Goal: Task Accomplishment & Management: Manage account settings

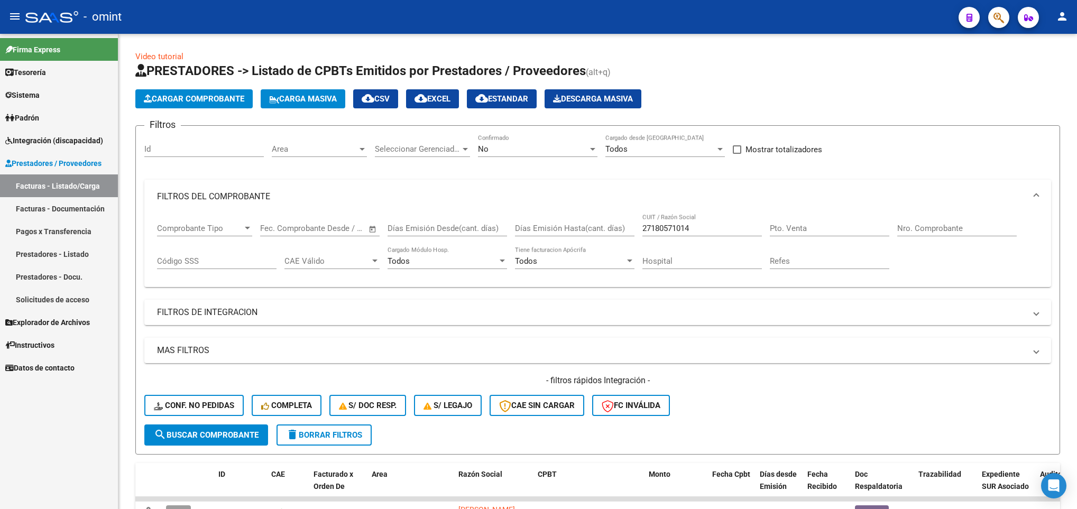
scroll to position [123, 0]
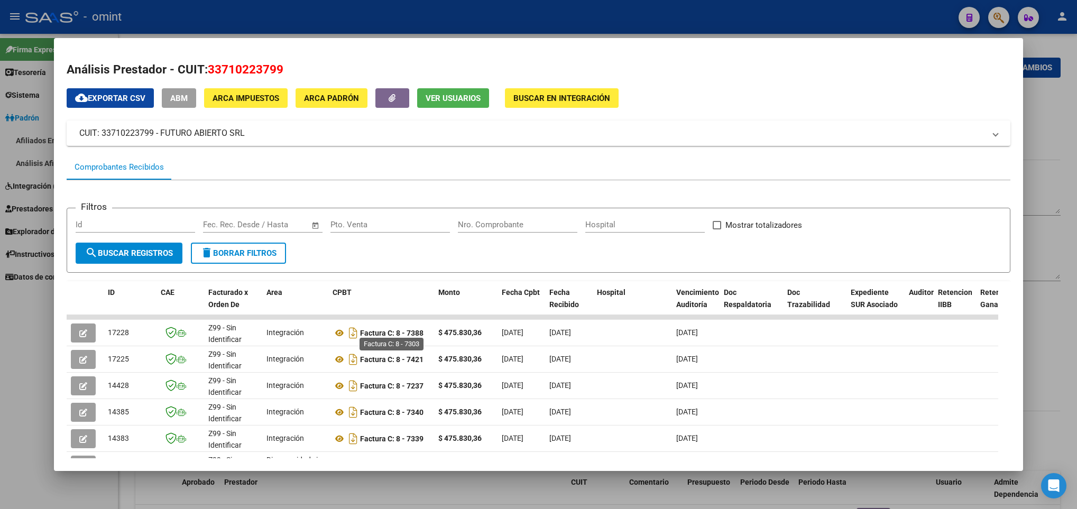
scroll to position [189, 0]
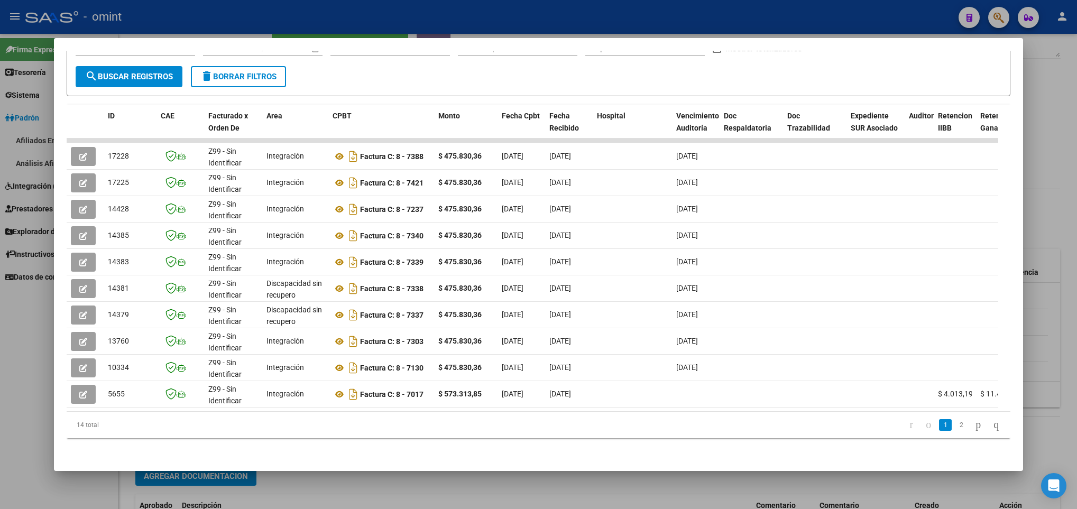
click at [411, 487] on div at bounding box center [538, 254] width 1077 height 509
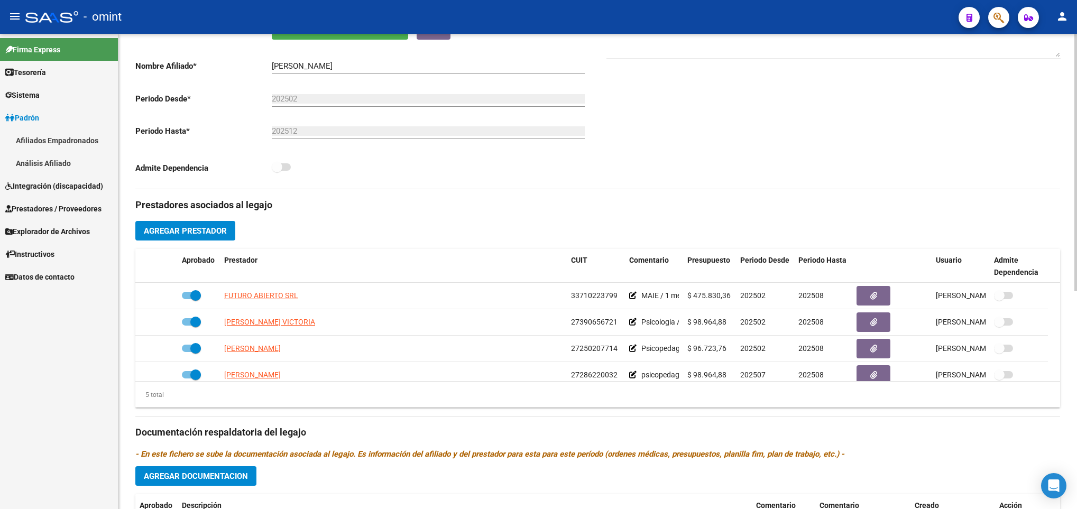
scroll to position [0, 0]
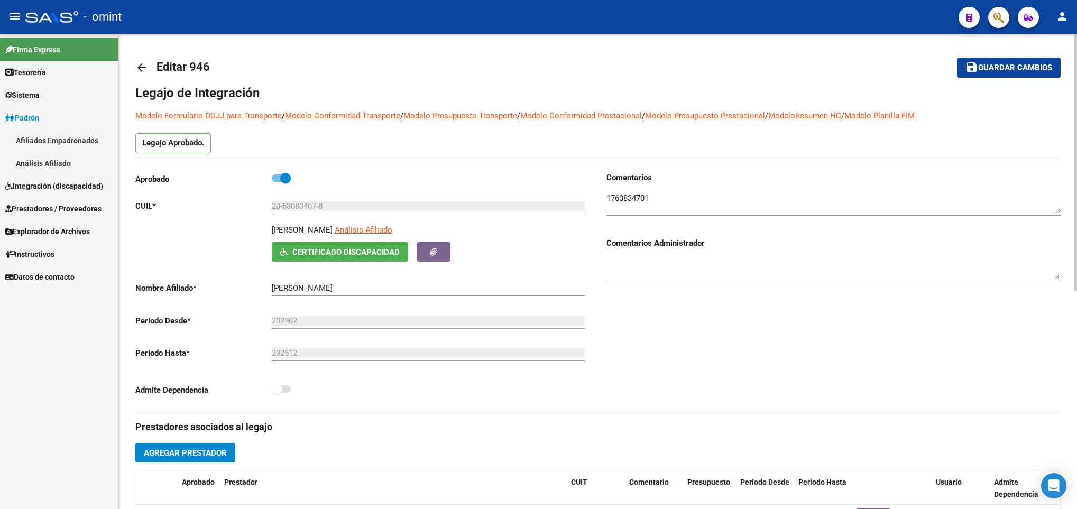
click at [1074, 65] on div at bounding box center [1075, 271] width 3 height 475
click at [1074, 65] on div at bounding box center [1075, 162] width 3 height 257
click at [146, 67] on mat-icon "arrow_back" at bounding box center [141, 67] width 13 height 13
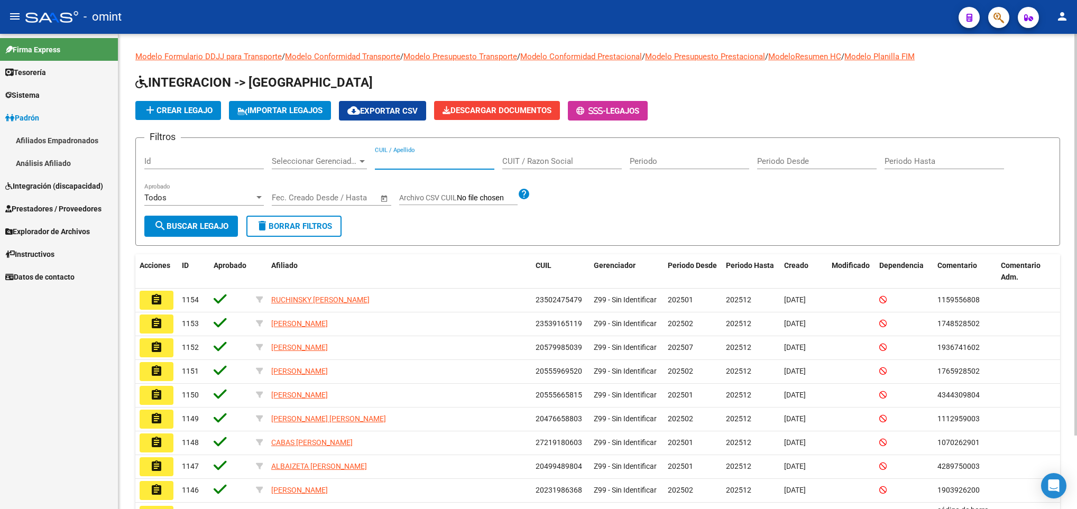
click at [418, 160] on input "CUIL / Apellido" at bounding box center [434, 161] width 119 height 10
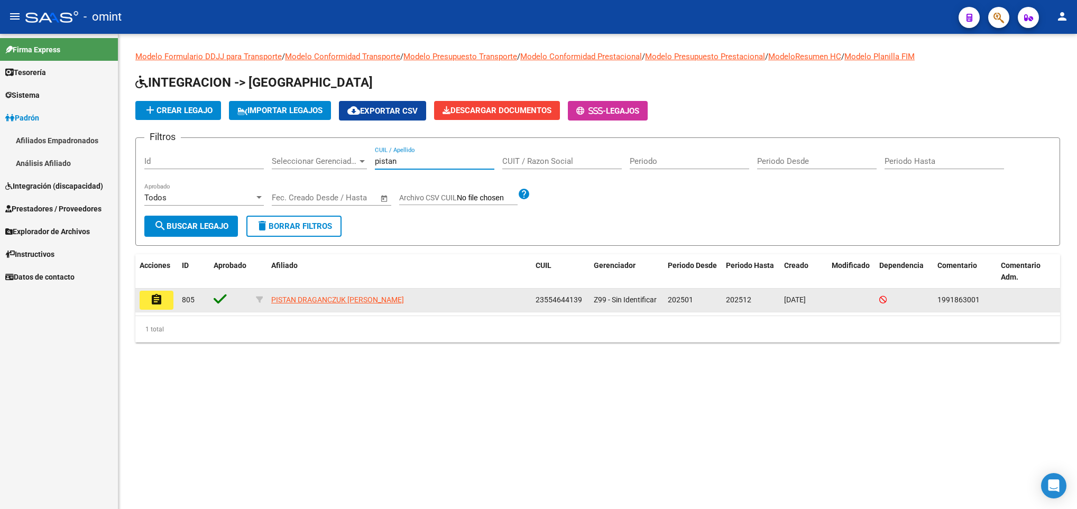
type input "pistan"
click at [159, 295] on mat-icon "assignment" at bounding box center [156, 299] width 13 height 13
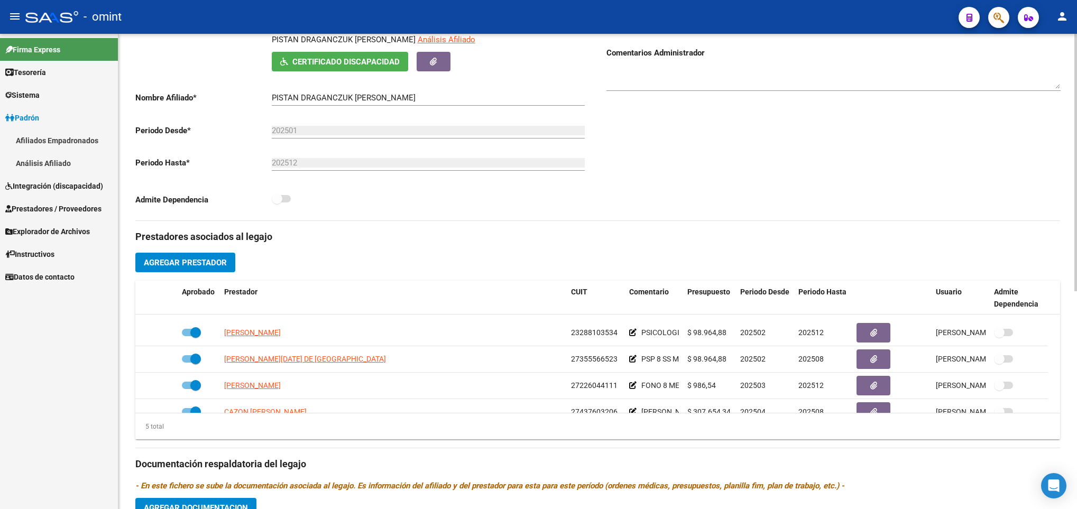
scroll to position [37, 0]
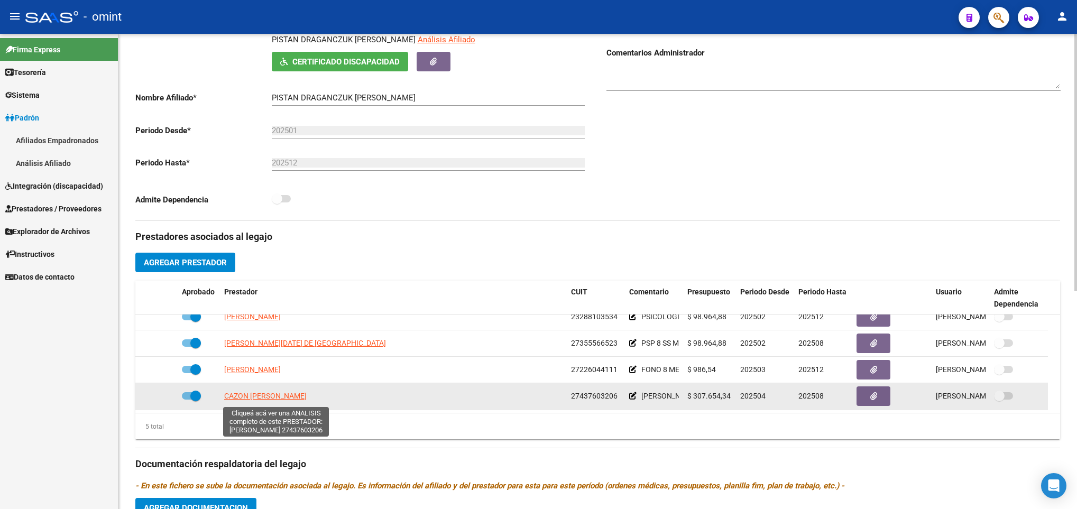
click at [235, 400] on span "CAZON LORENA MARIA LUJAN" at bounding box center [265, 396] width 82 height 8
type textarea "27437603206"
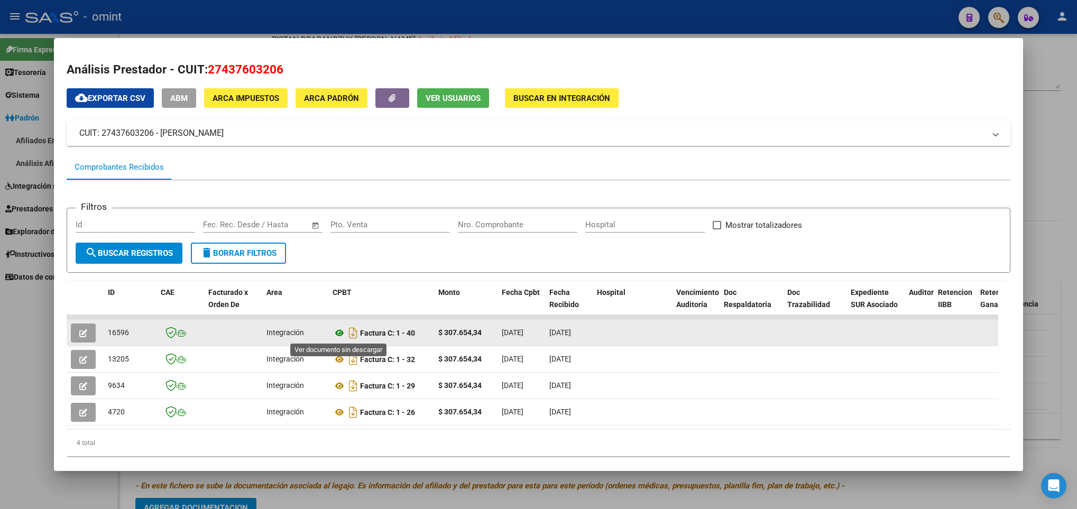
click at [340, 336] on icon at bounding box center [339, 333] width 14 height 13
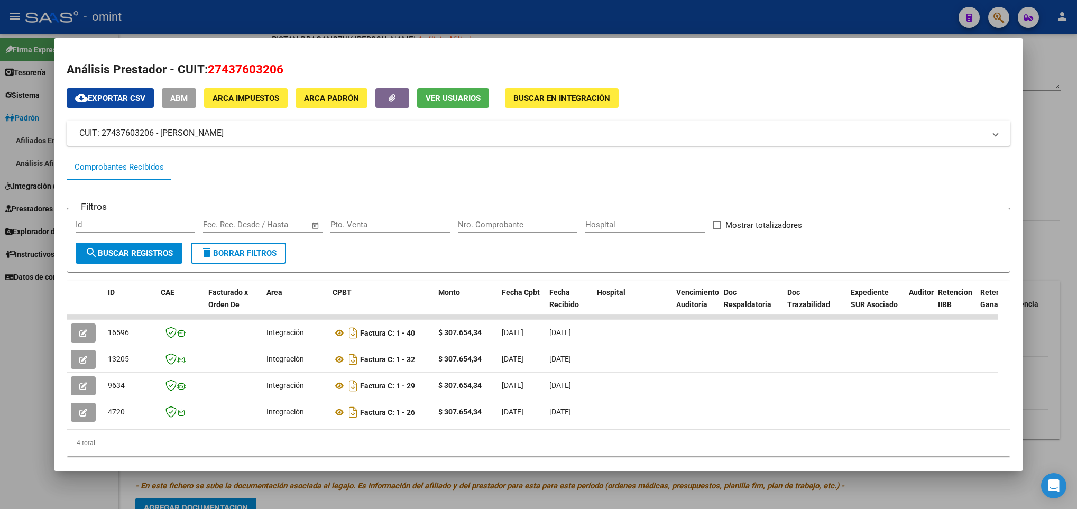
click at [860, 483] on div at bounding box center [538, 254] width 1077 height 509
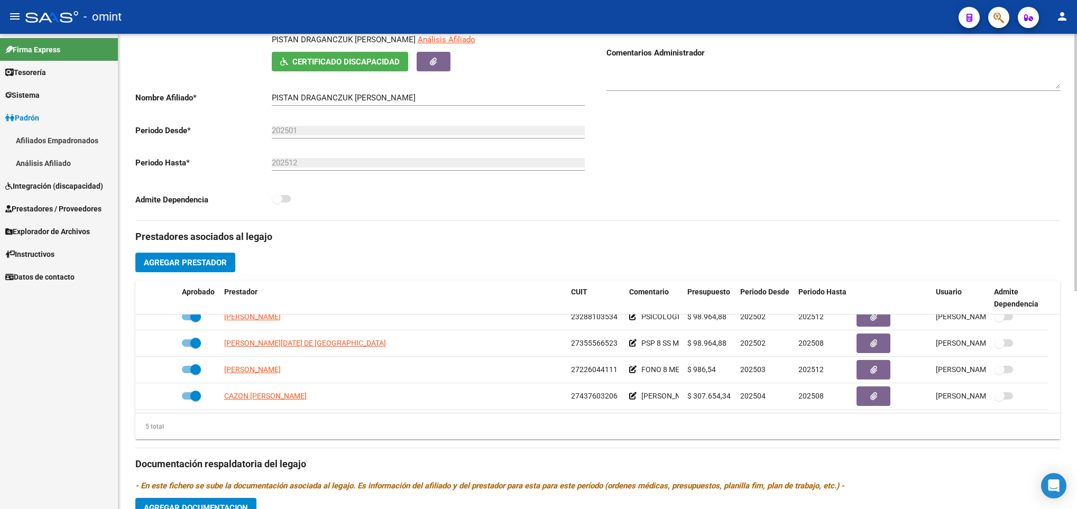
scroll to position [0, 0]
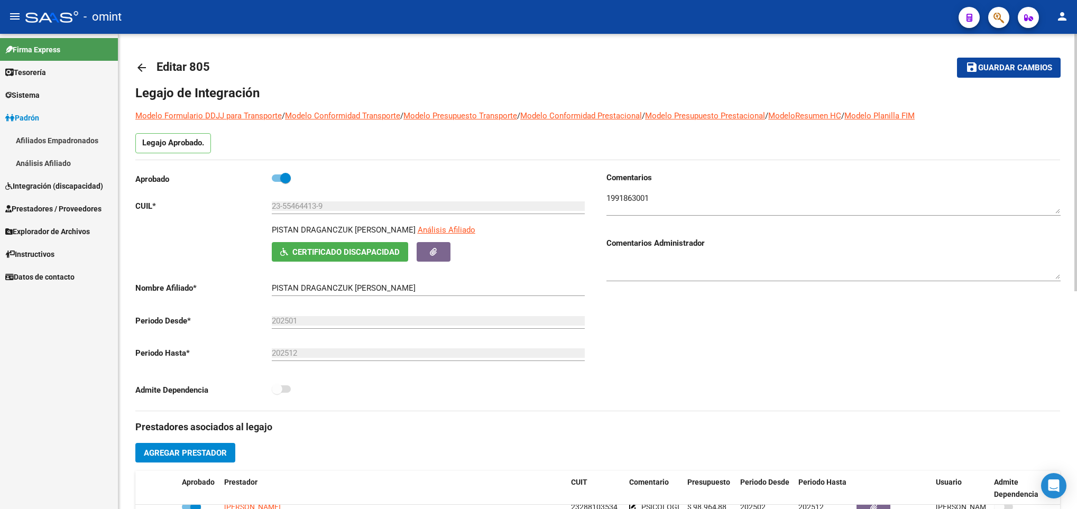
click at [1074, 71] on div at bounding box center [1075, 271] width 3 height 475
click at [140, 60] on link "arrow_back" at bounding box center [145, 67] width 21 height 25
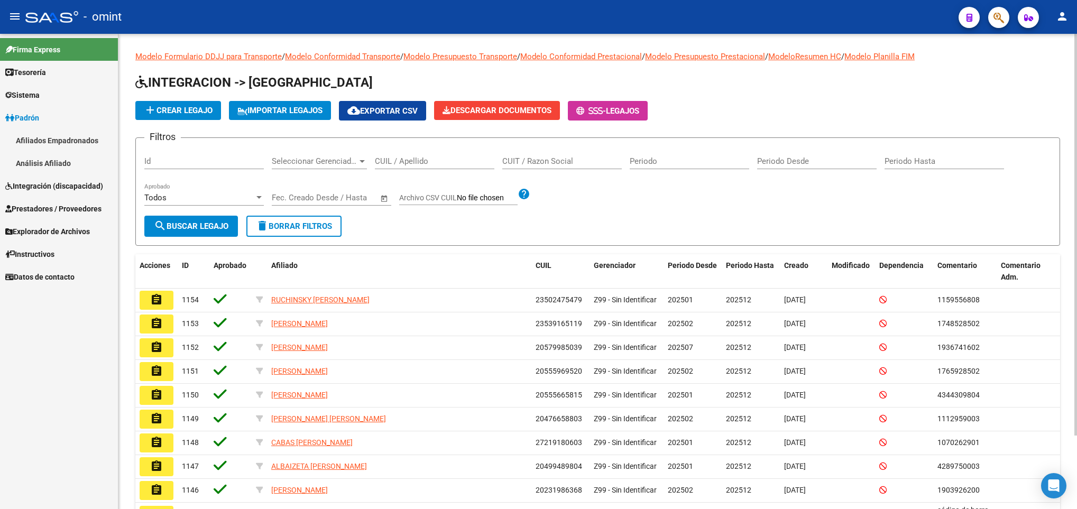
click at [419, 156] on div "CUIL / Apellido" at bounding box center [434, 157] width 119 height 23
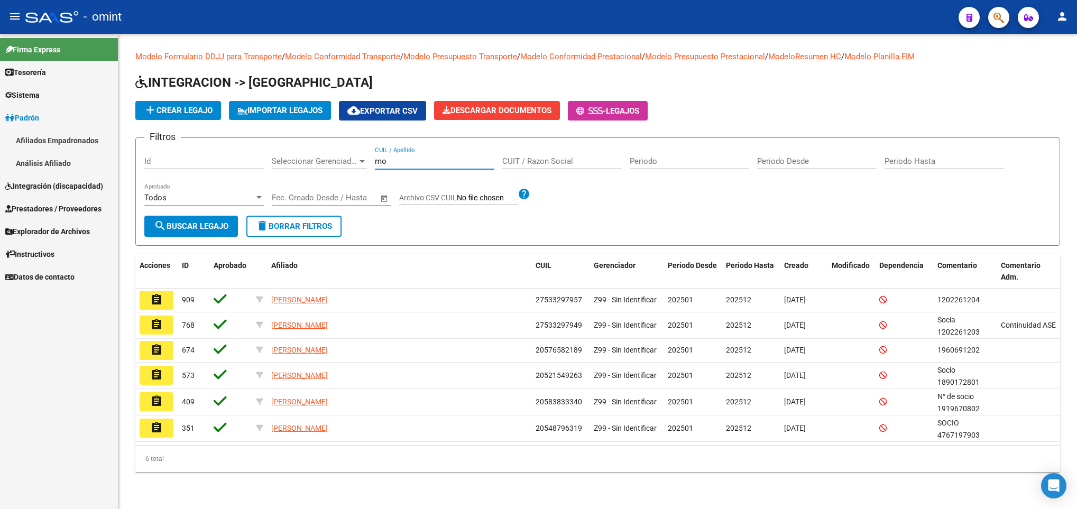
type input "m"
paste input "53522306"
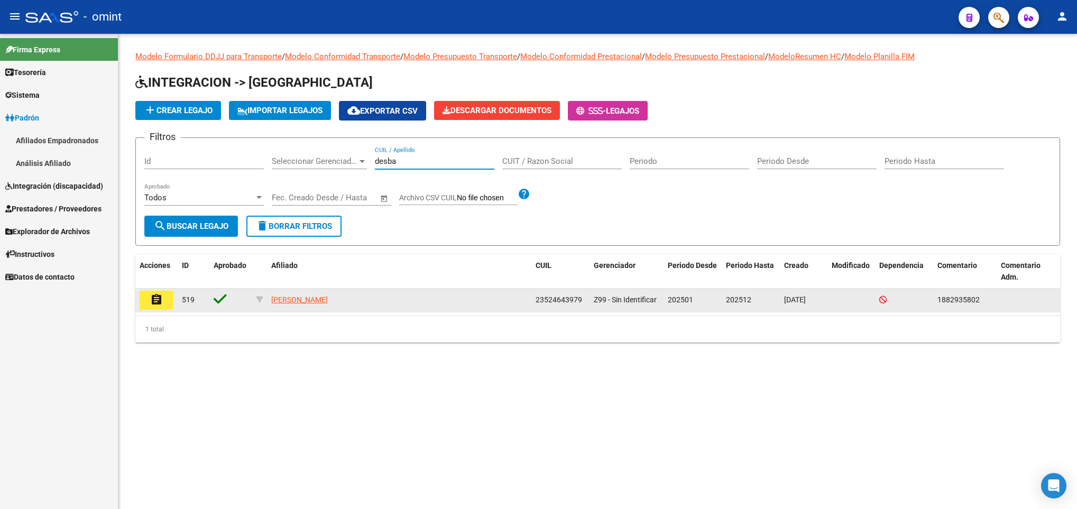
type input "desba"
click at [154, 304] on mat-icon "assignment" at bounding box center [156, 299] width 13 height 13
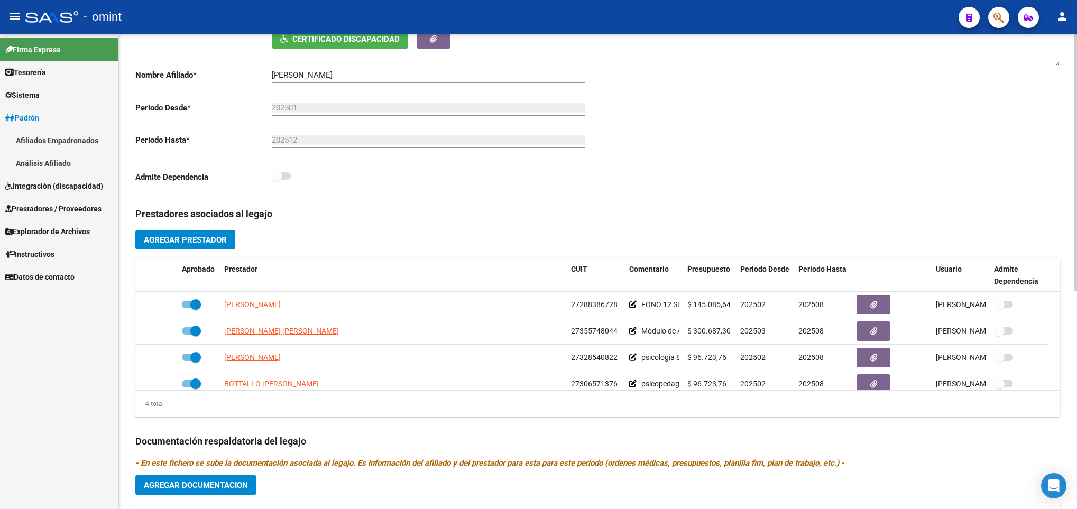
scroll to position [254, 0]
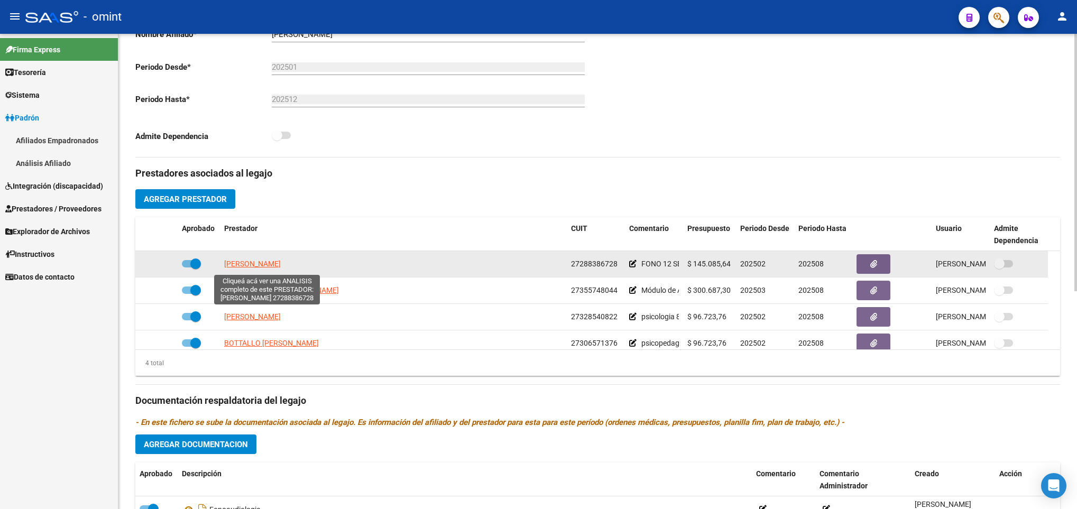
click at [281, 267] on span "MOLINA MARIA LOURDES" at bounding box center [252, 264] width 57 height 8
type textarea "27288386728"
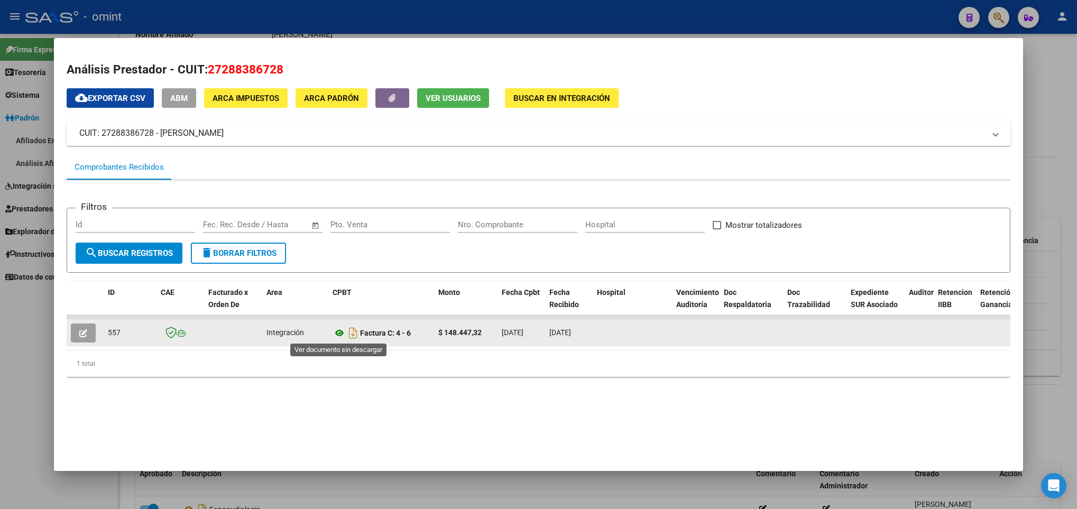
click at [340, 332] on icon at bounding box center [339, 333] width 14 height 13
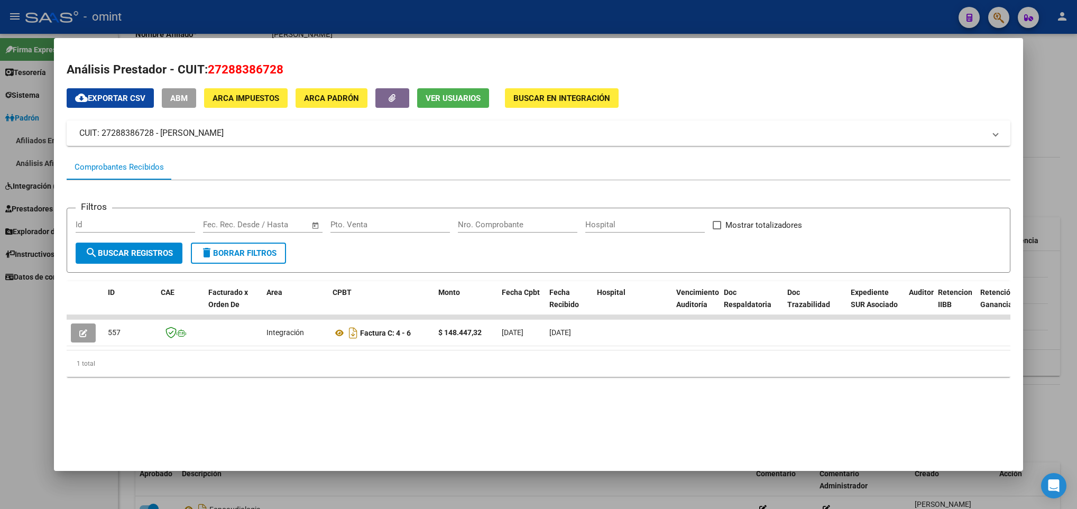
click at [509, 487] on div at bounding box center [538, 254] width 1077 height 509
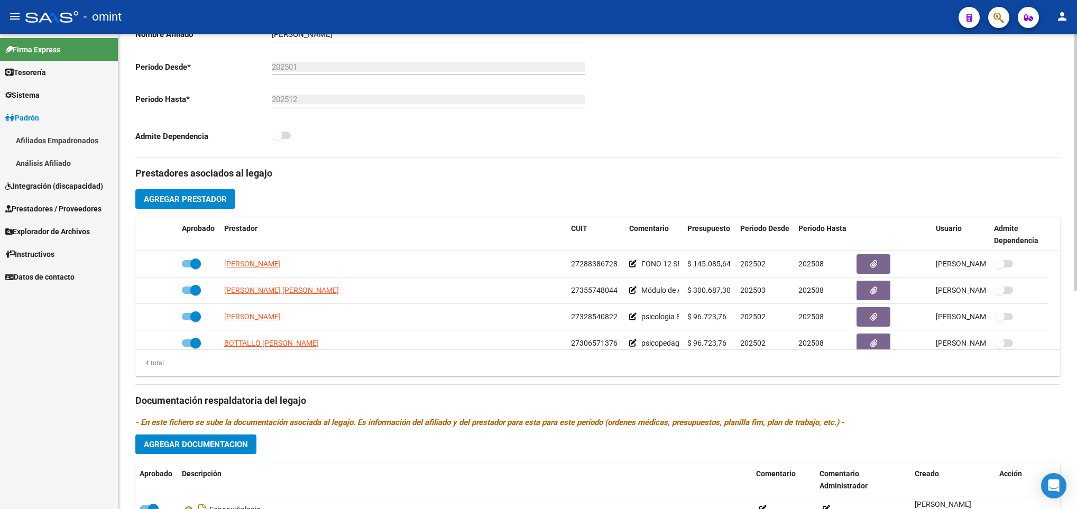
click at [784, 125] on div "Comentarios Comentarios Administrador" at bounding box center [829, 37] width 462 height 239
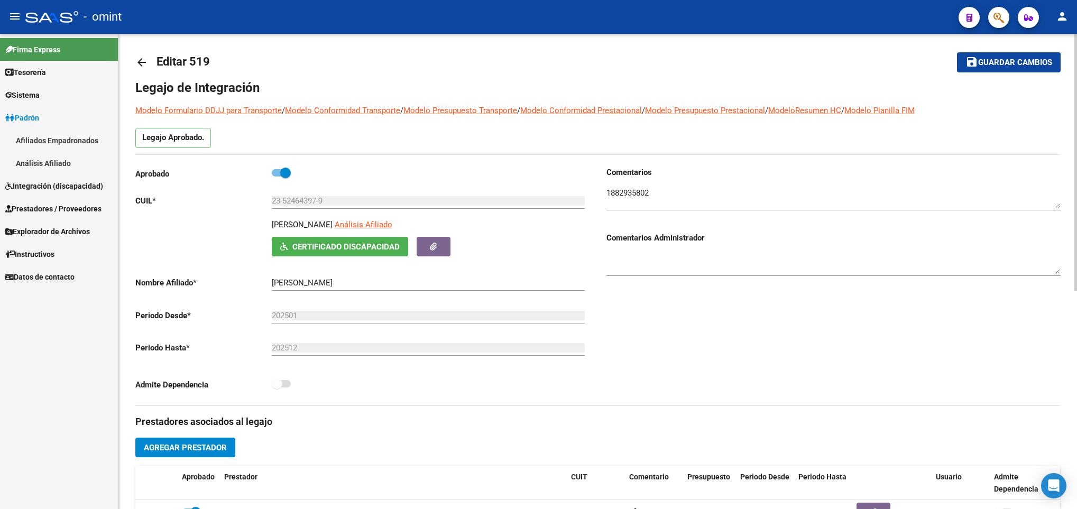
scroll to position [0, 0]
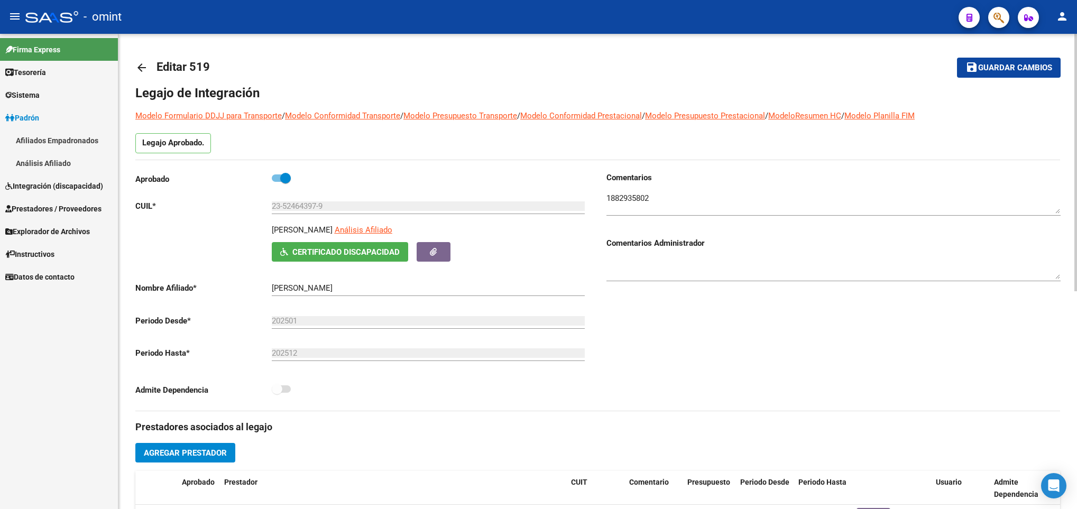
click at [137, 59] on link "arrow_back" at bounding box center [145, 67] width 21 height 25
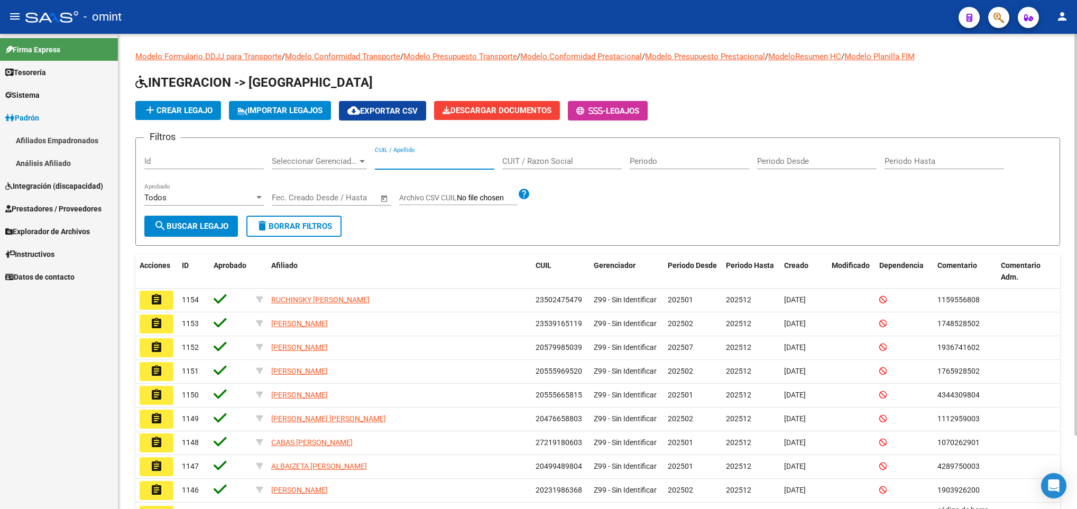
click at [420, 164] on input "CUIL / Apellido" at bounding box center [434, 161] width 119 height 10
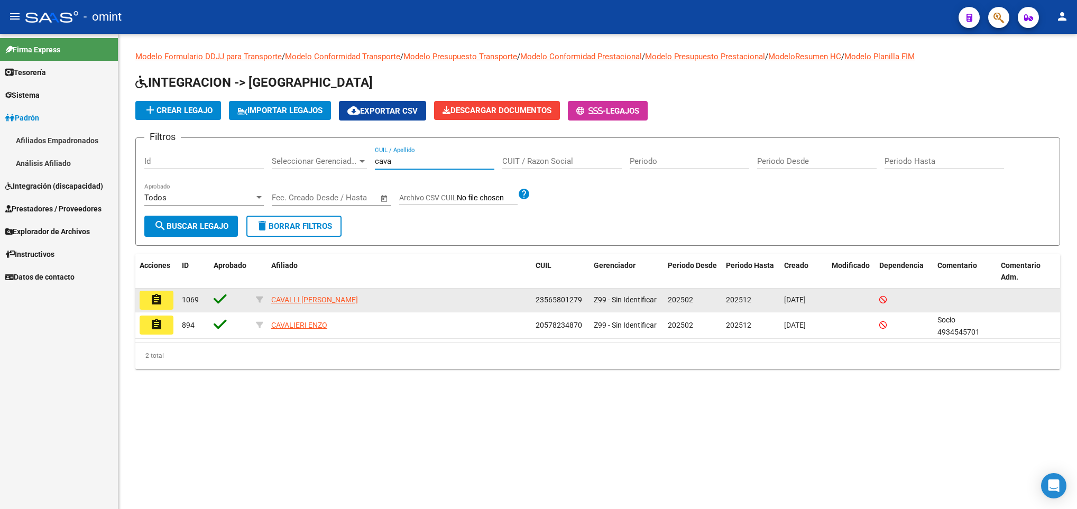
type input "cava"
click at [156, 300] on mat-icon "assignment" at bounding box center [156, 299] width 13 height 13
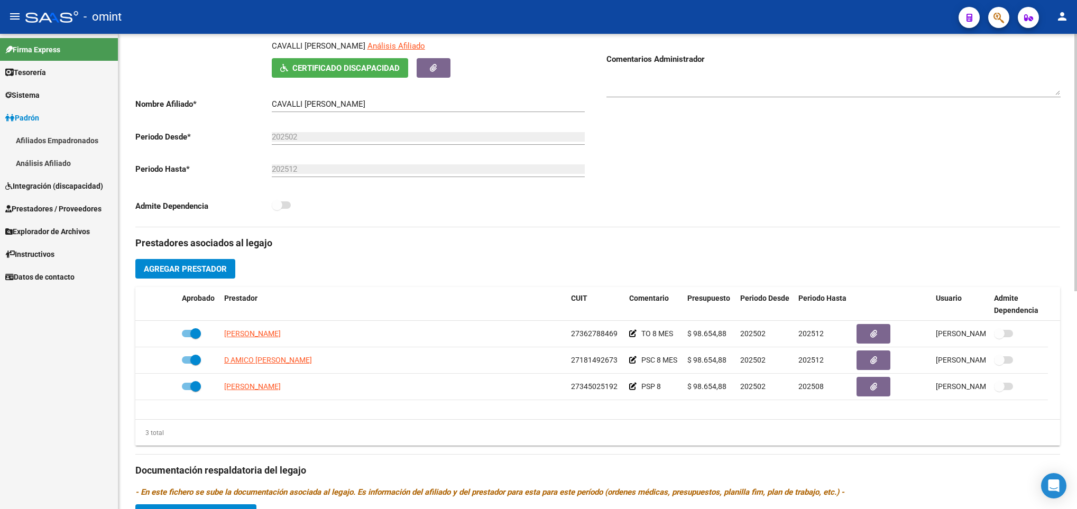
scroll to position [222, 0]
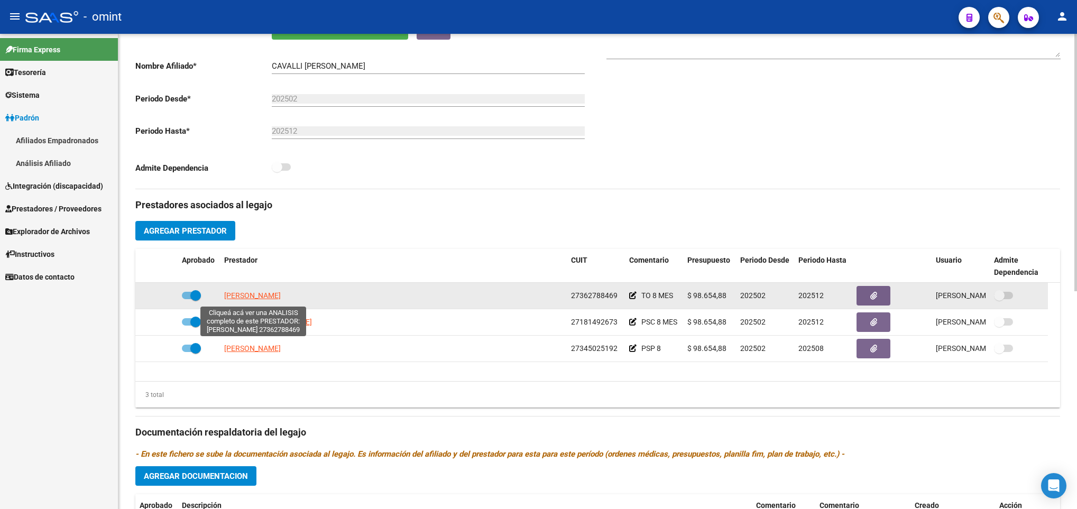
click at [257, 300] on span "LEVATO JULIANA" at bounding box center [252, 295] width 57 height 8
type textarea "27362788469"
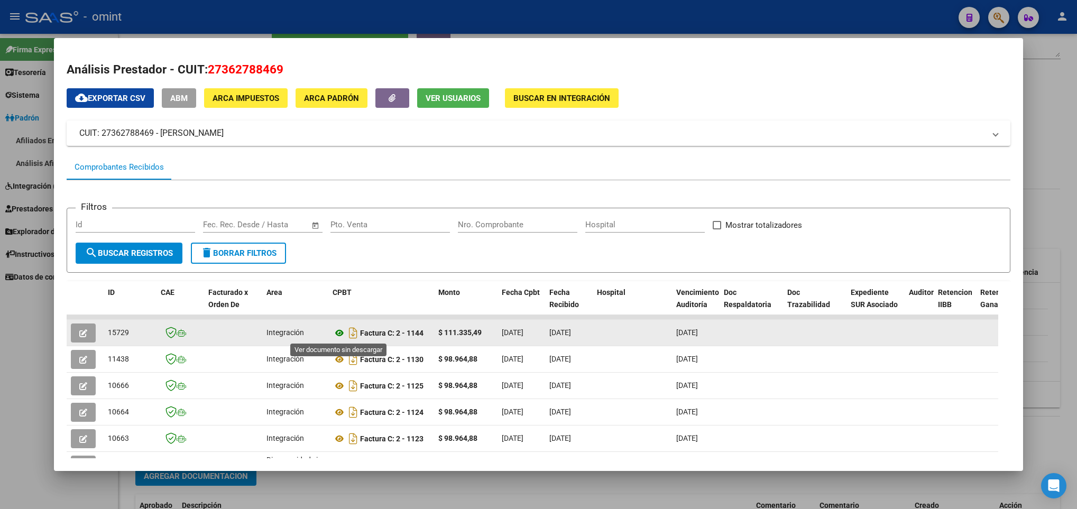
click at [340, 333] on icon at bounding box center [339, 333] width 14 height 13
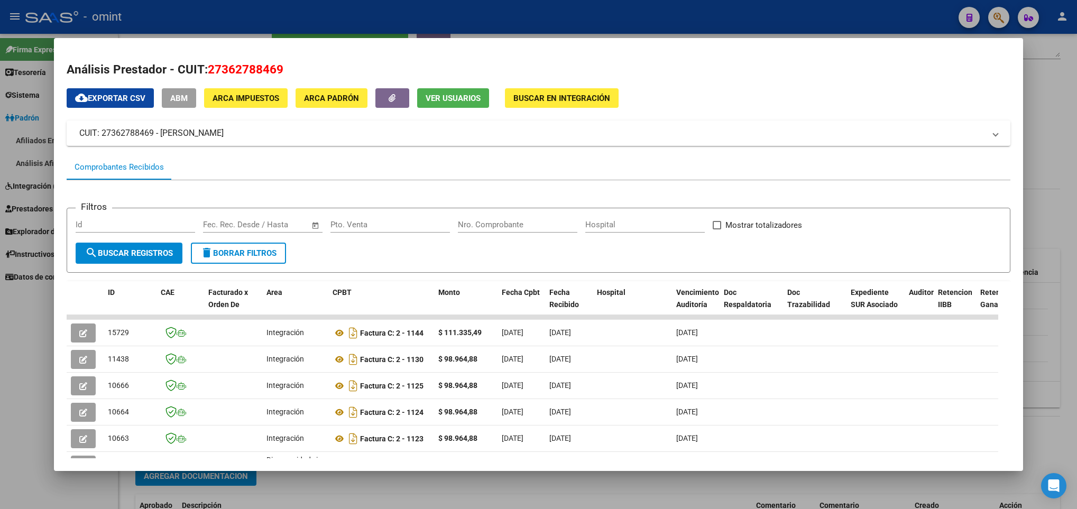
click at [555, 479] on div at bounding box center [538, 254] width 1077 height 509
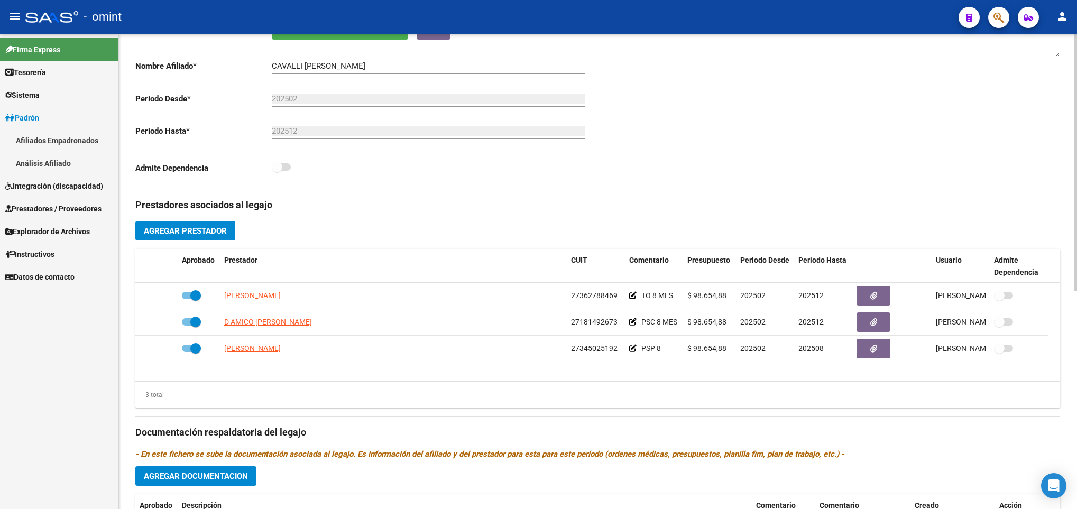
click at [236, 140] on div "Aprobado CUIL * 23-56580127-9 Ingresar CUIL CAVALLI AGUERO DANILO EZEQUIEL Anál…" at bounding box center [362, 65] width 454 height 230
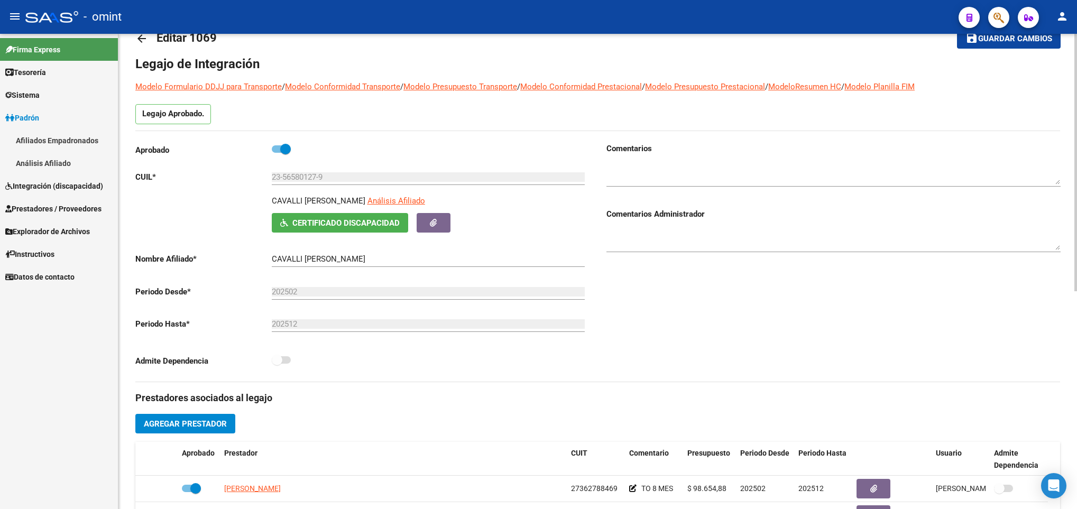
scroll to position [0, 0]
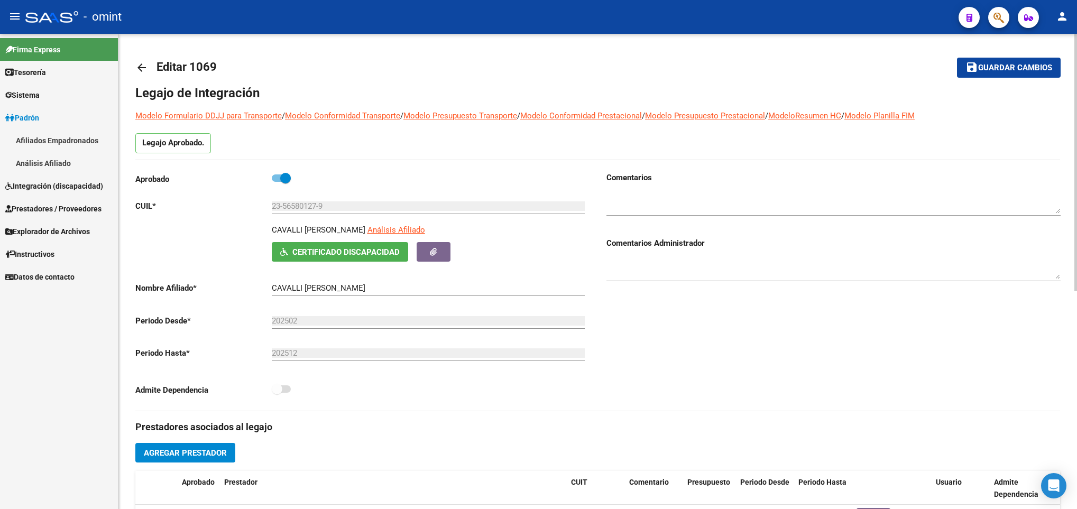
click at [146, 59] on link "arrow_back" at bounding box center [145, 67] width 21 height 25
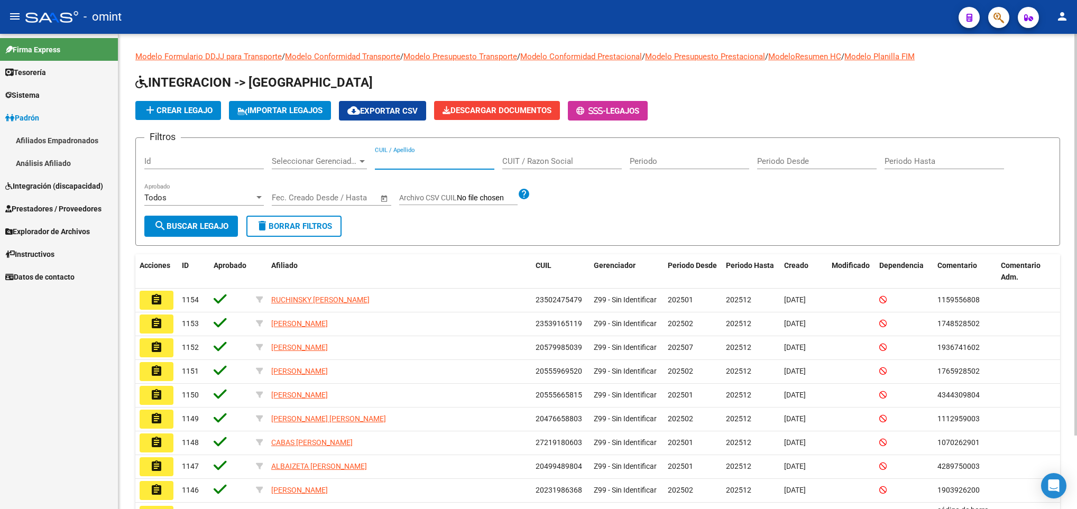
click at [417, 160] on input "CUIL / Apellido" at bounding box center [434, 161] width 119 height 10
paste input "54762391"
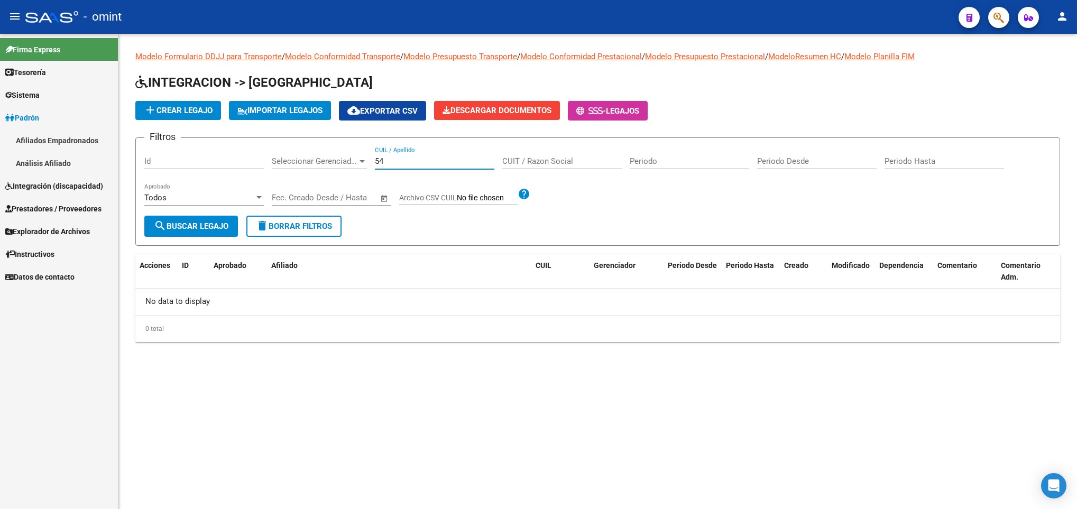
type input "5"
type input "c"
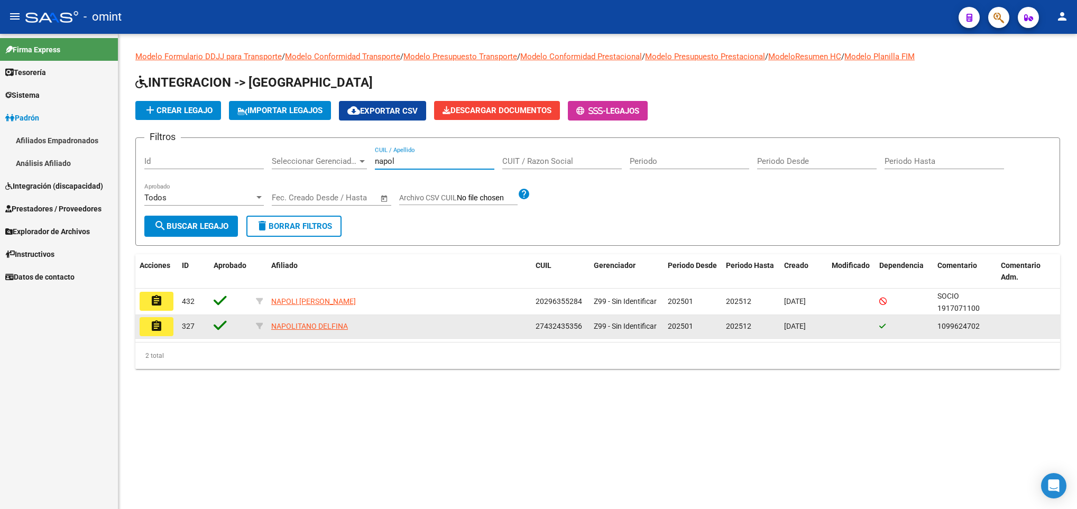
type input "napol"
click at [163, 327] on button "assignment" at bounding box center [157, 326] width 34 height 19
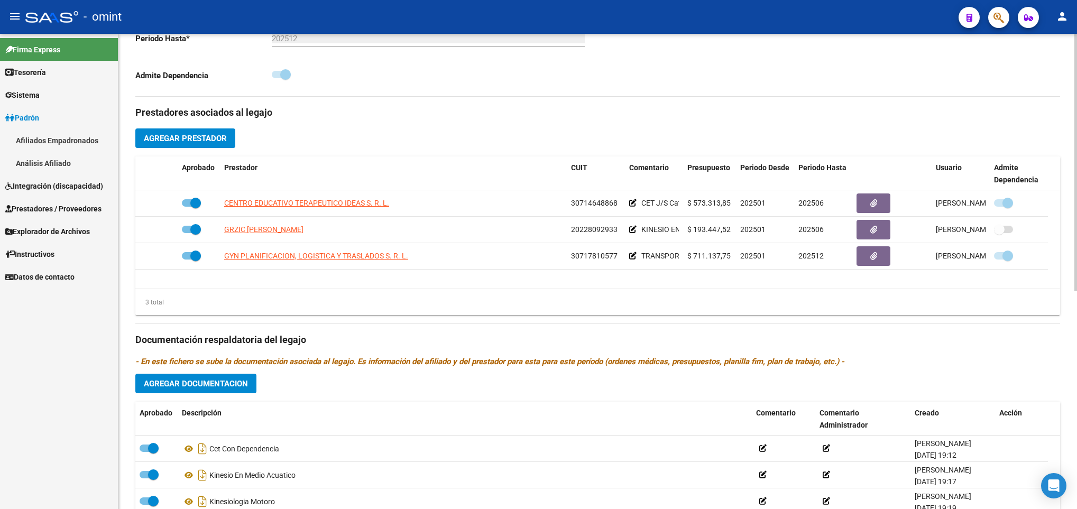
scroll to position [317, 0]
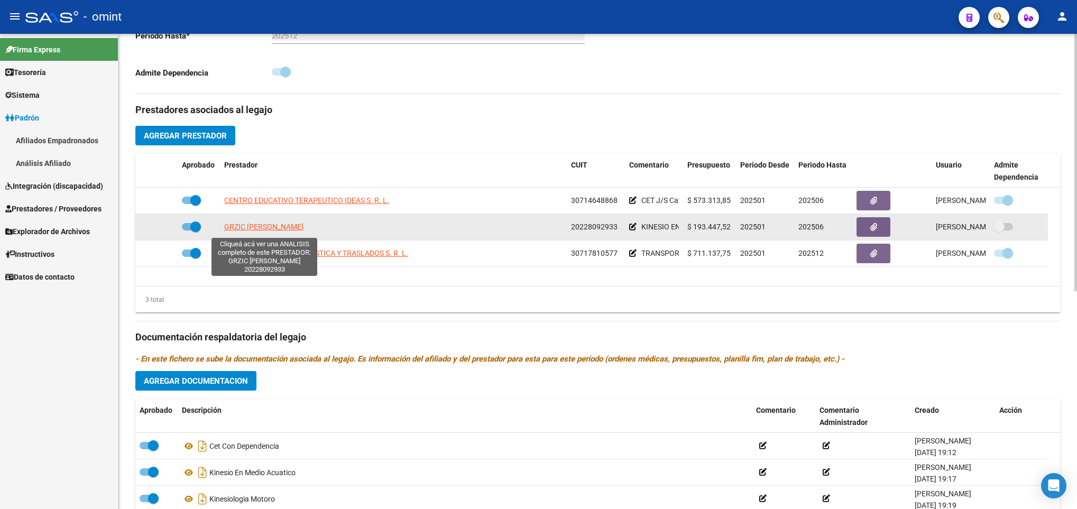
click at [262, 227] on span "GRZIC JAVIER ANTONIO" at bounding box center [263, 227] width 79 height 8
type textarea "20228092933"
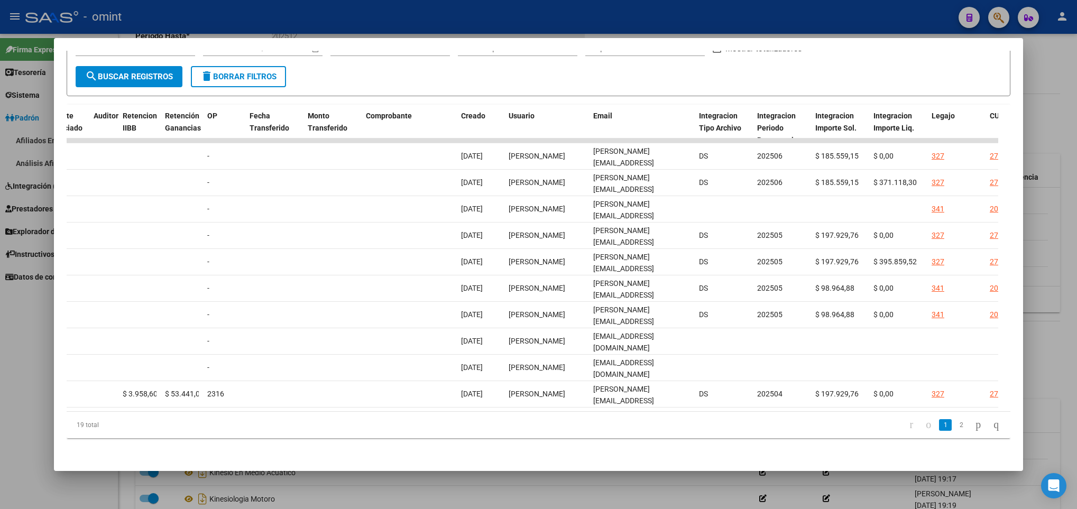
scroll to position [0, 1351]
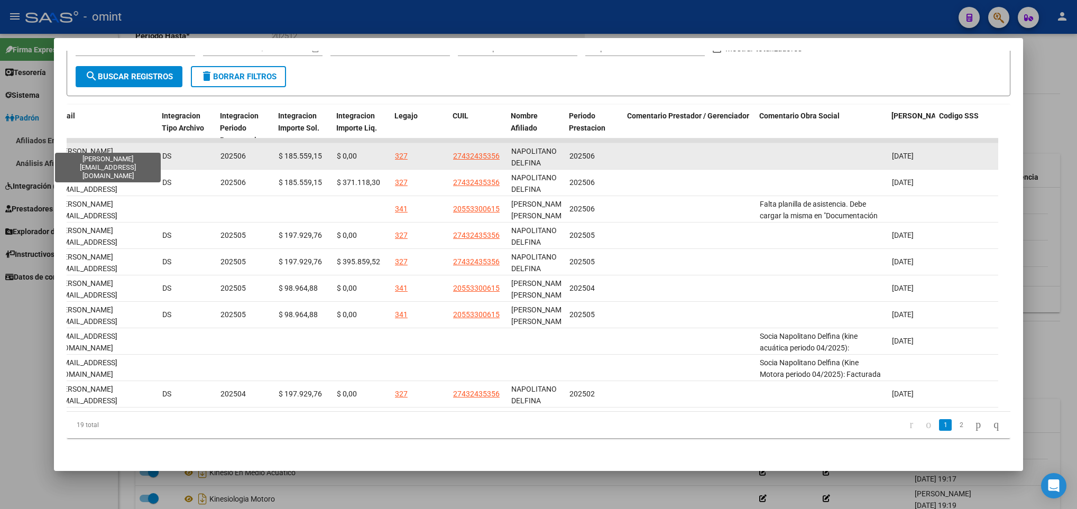
click at [117, 147] on span "javier_grzic@yahoo.com.ar" at bounding box center [87, 163] width 61 height 33
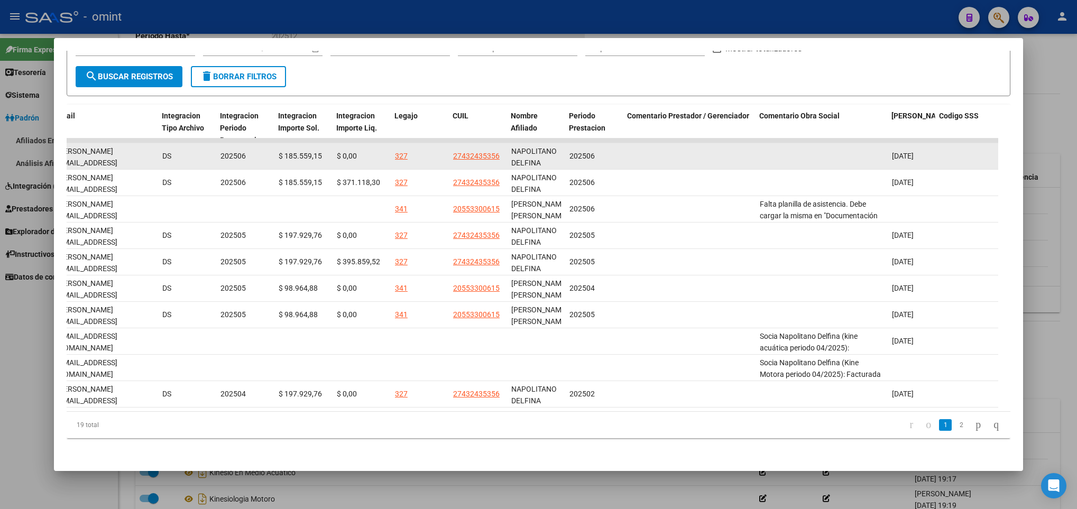
click at [117, 147] on span "javier_grzic@yahoo.com.ar" at bounding box center [87, 163] width 61 height 33
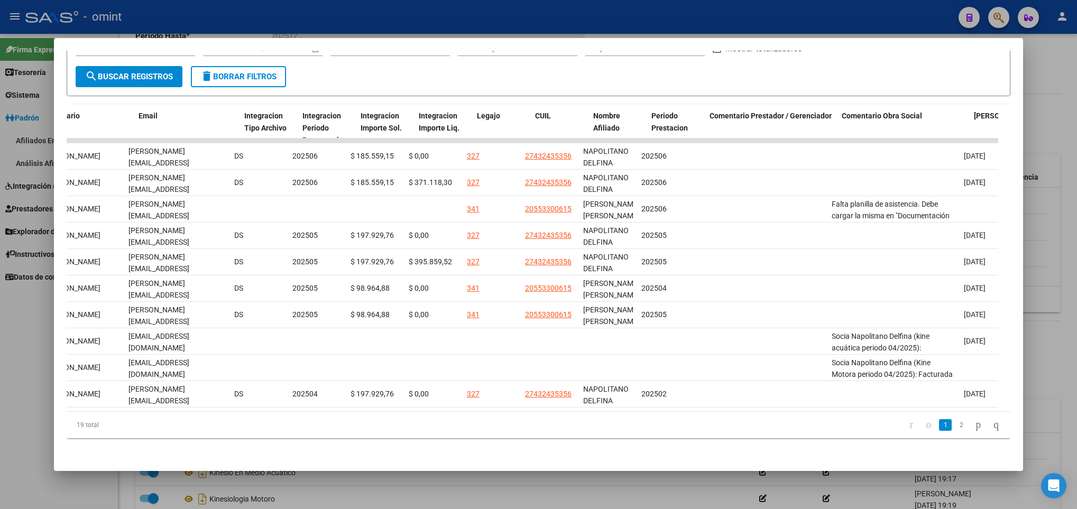
scroll to position [0, 1259]
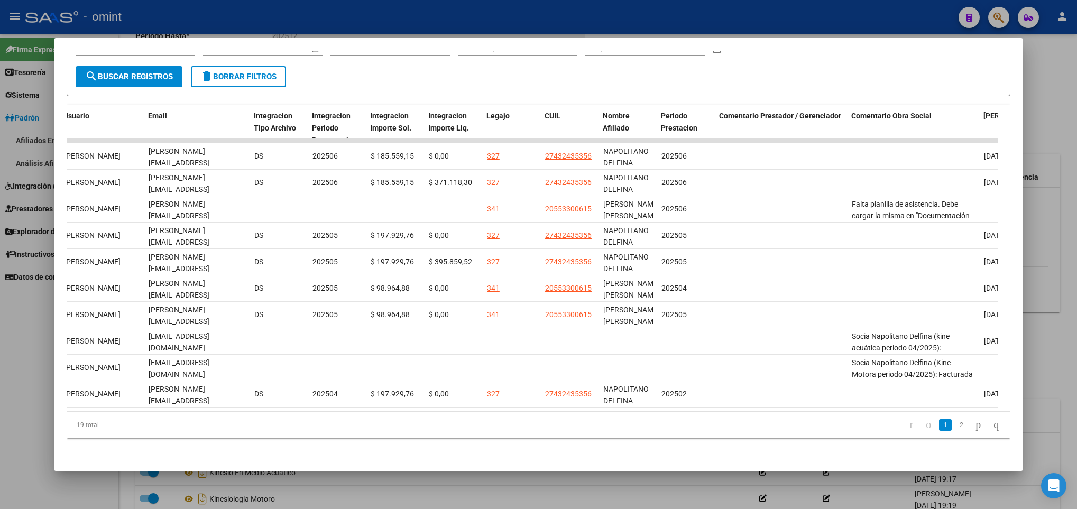
click at [366, 471] on div at bounding box center [538, 254] width 1077 height 509
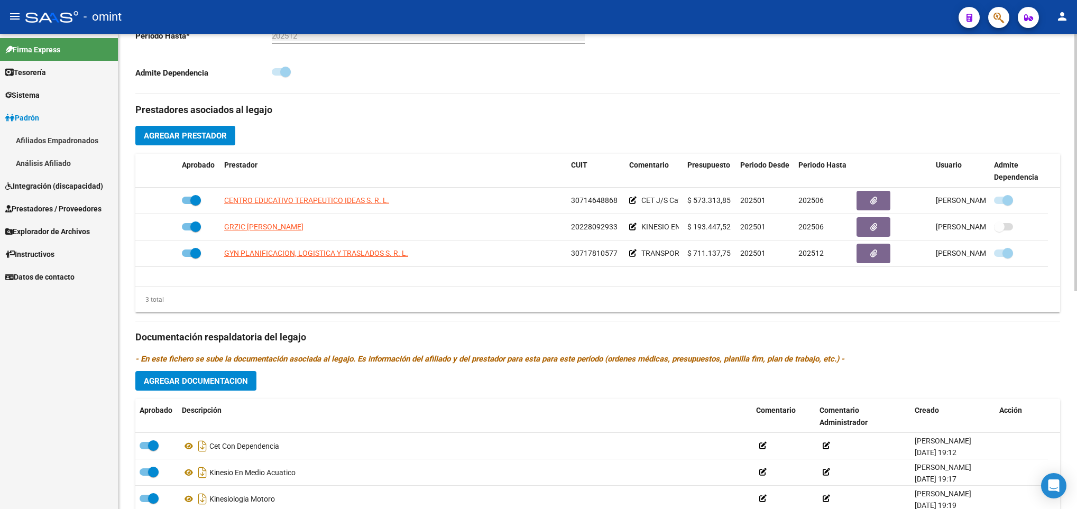
click at [1072, 63] on div "arrow_back Editar 327 save Guardar cambios Legajo de Integración Modelo Formula…" at bounding box center [597, 154] width 958 height 875
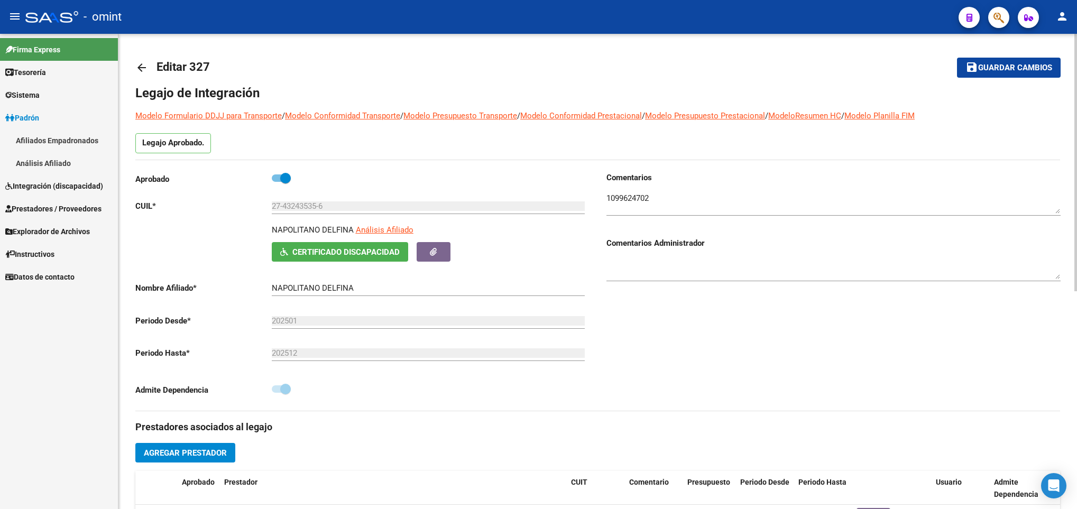
click at [1076, 97] on html "menu - omint person Firma Express Tesorería Extractos Procesados (csv) Extracto…" at bounding box center [538, 254] width 1077 height 509
click at [142, 72] on mat-icon "arrow_back" at bounding box center [141, 67] width 13 height 13
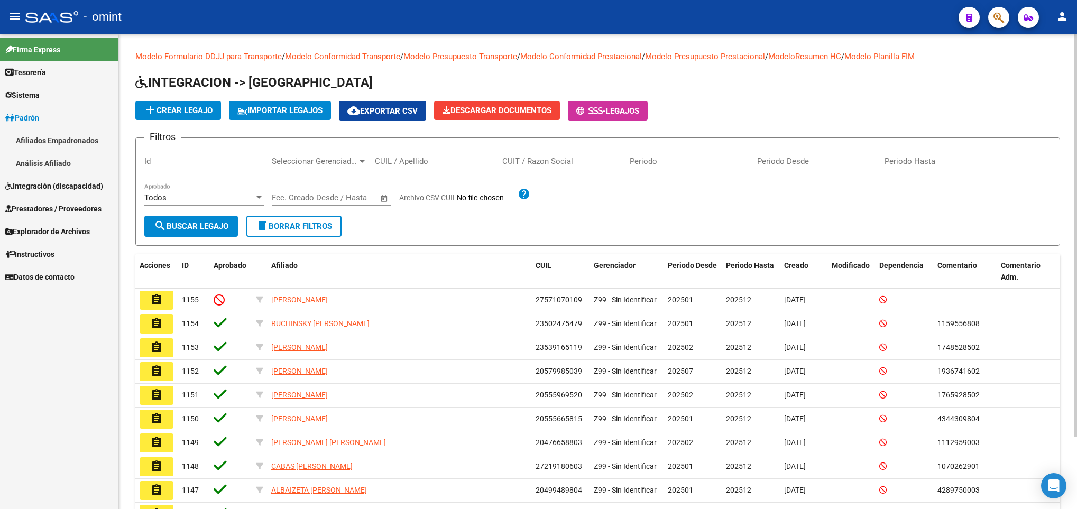
click at [443, 166] on div "CUIL / Apellido" at bounding box center [434, 157] width 119 height 23
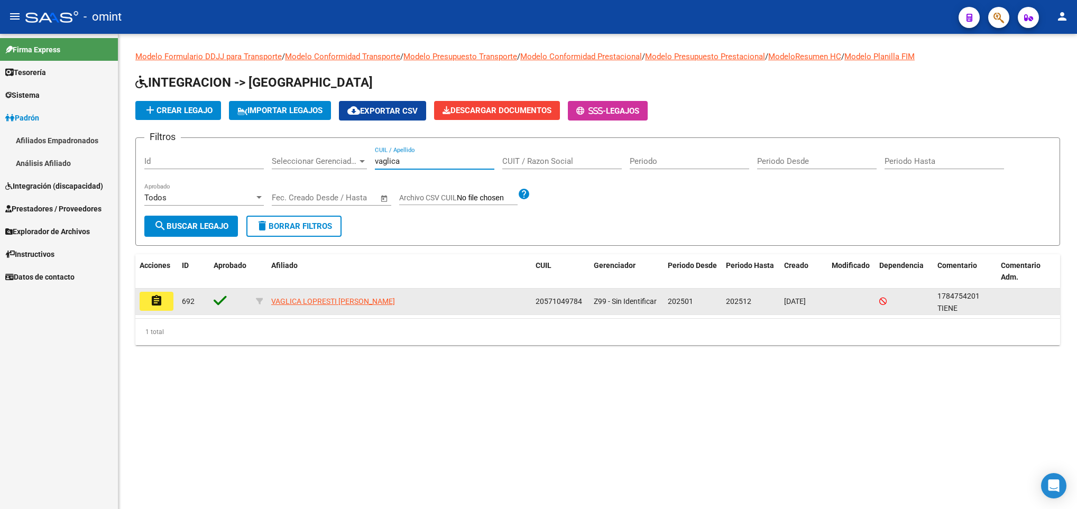
type input "vaglica"
click at [161, 299] on mat-icon "assignment" at bounding box center [156, 300] width 13 height 13
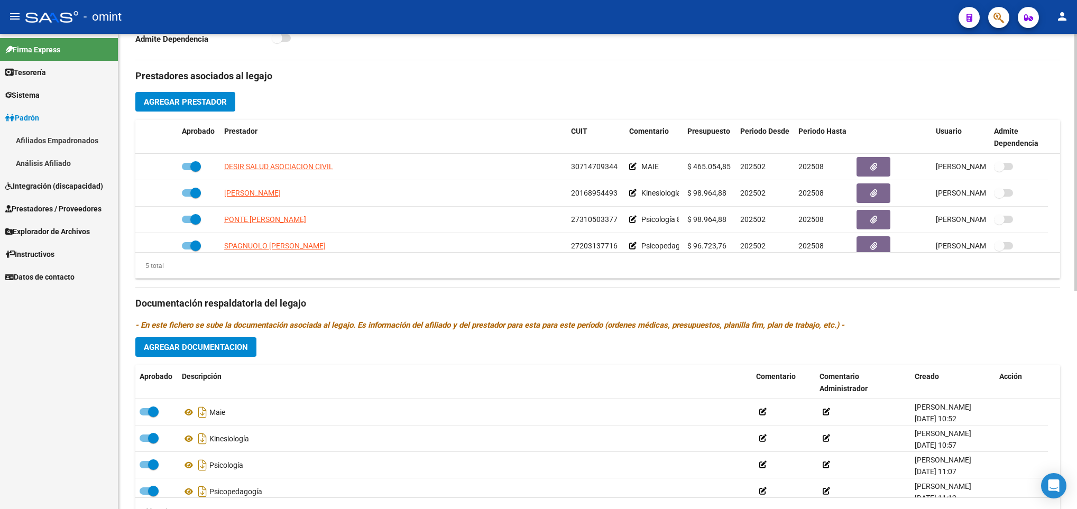
scroll to position [381, 0]
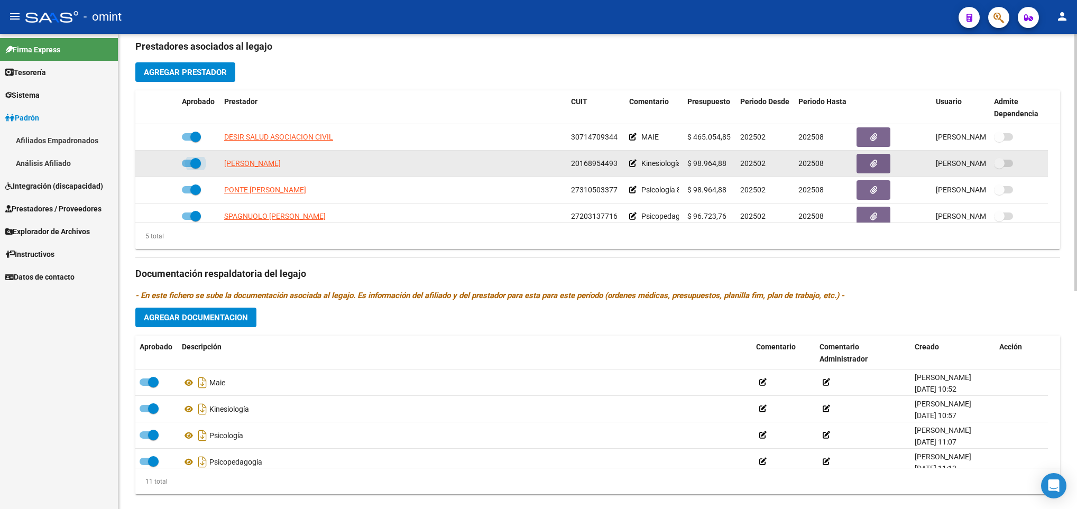
click at [190, 165] on span at bounding box center [195, 163] width 11 height 11
click at [187, 167] on input "checkbox" at bounding box center [187, 167] width 1 height 1
checkbox input "false"
click at [160, 165] on icon at bounding box center [162, 163] width 7 height 7
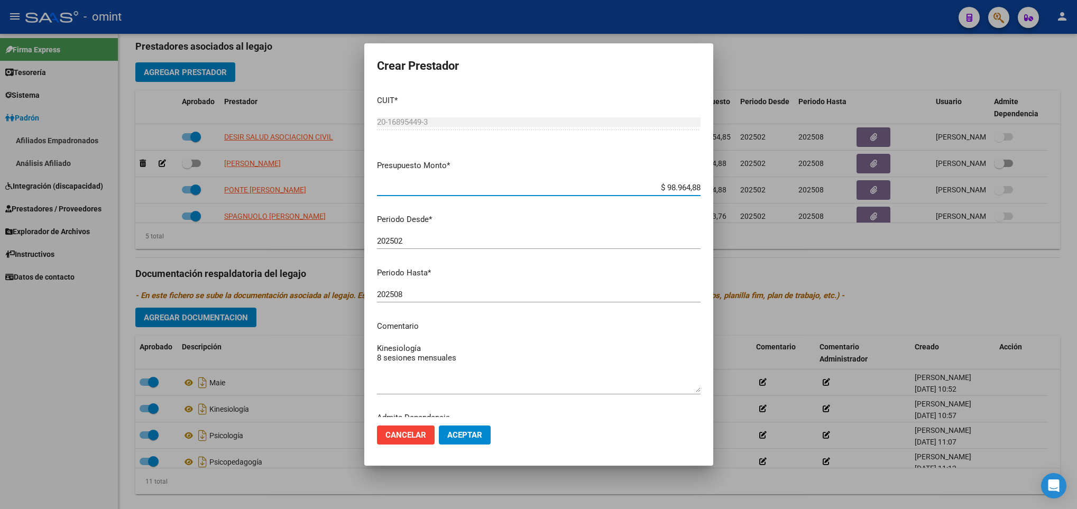
click at [487, 295] on input "202508" at bounding box center [538, 295] width 323 height 10
type input "202507"
click at [483, 440] on button "Aceptar" at bounding box center [465, 434] width 52 height 19
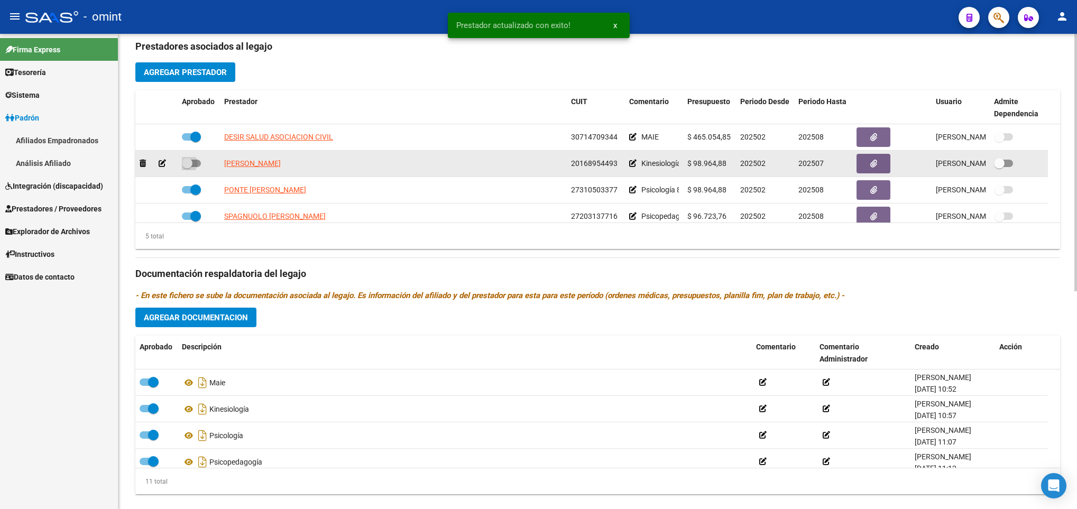
click at [193, 163] on span at bounding box center [191, 163] width 19 height 7
click at [187, 167] on input "checkbox" at bounding box center [187, 167] width 1 height 1
checkbox input "true"
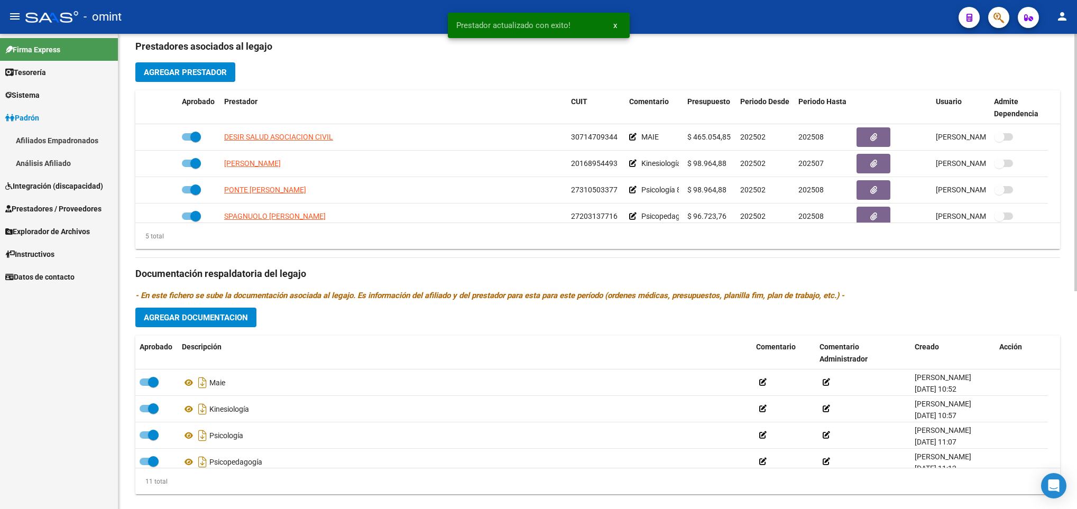
click at [1072, 65] on div "arrow_back Editar 692 save Guardar cambios Legajo de Integración Modelo Formula…" at bounding box center [597, 90] width 958 height 875
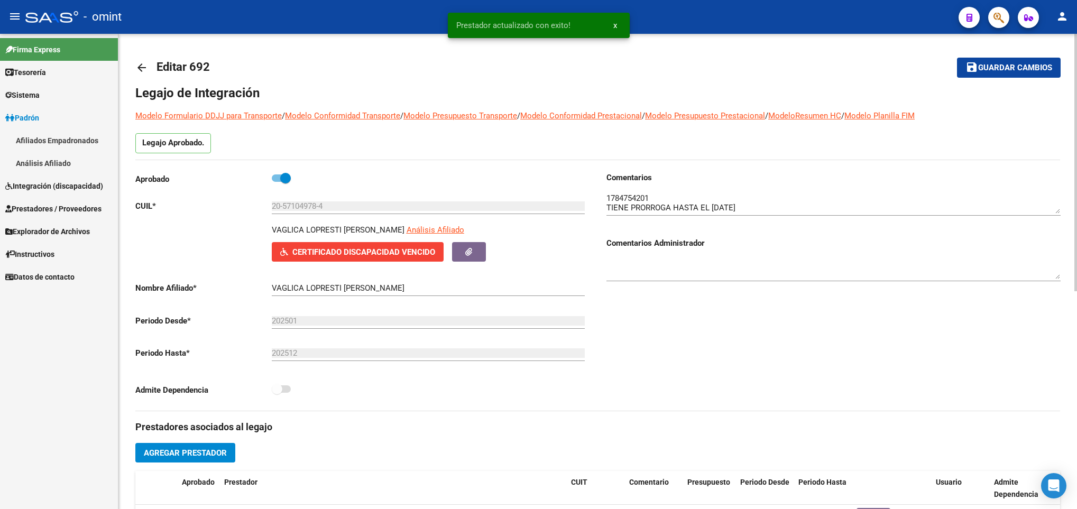
click at [1074, 78] on div at bounding box center [1075, 271] width 3 height 475
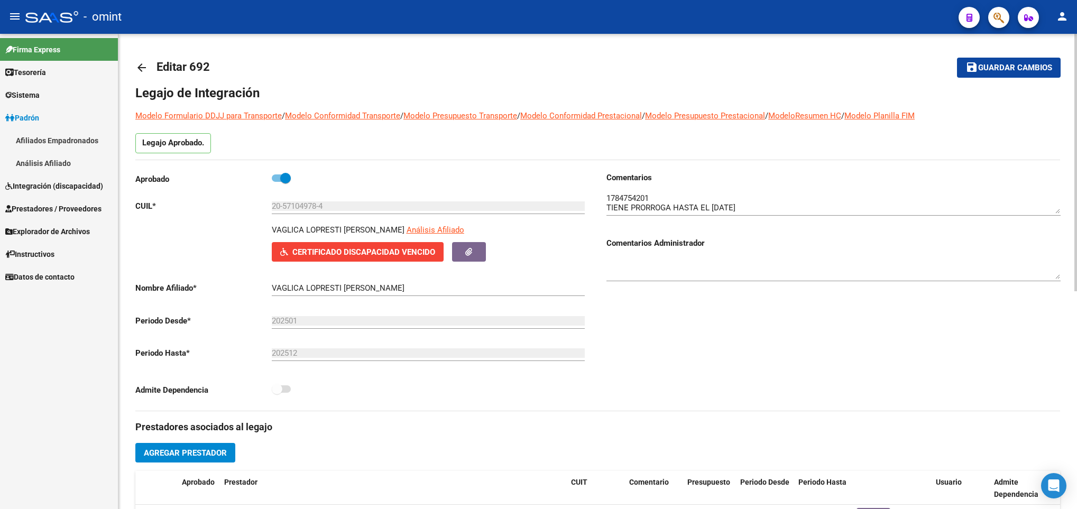
click at [1041, 67] on span "Guardar cambios" at bounding box center [1015, 68] width 74 height 10
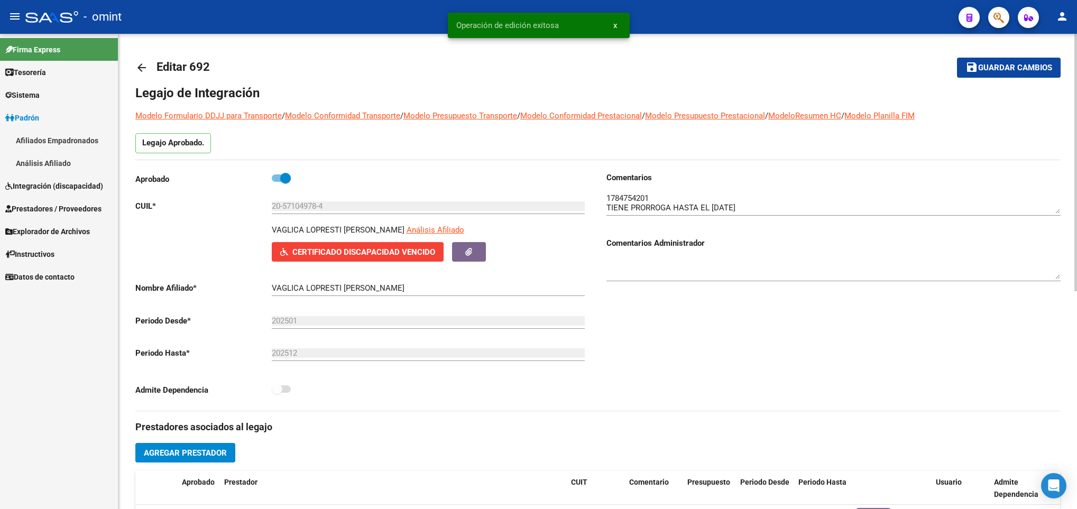
click at [967, 341] on div "Comentarios Comentarios Administrador" at bounding box center [829, 291] width 462 height 239
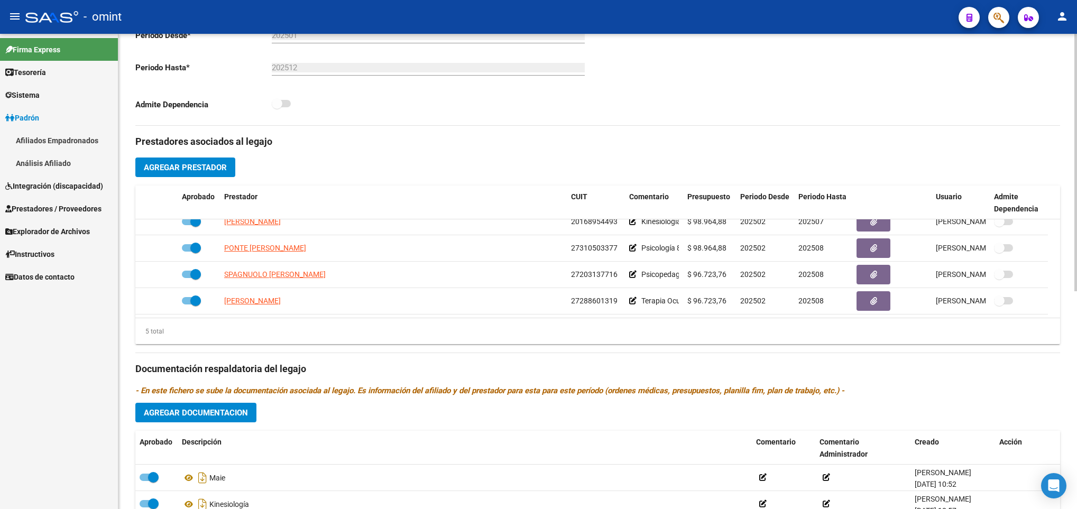
scroll to position [402, 0]
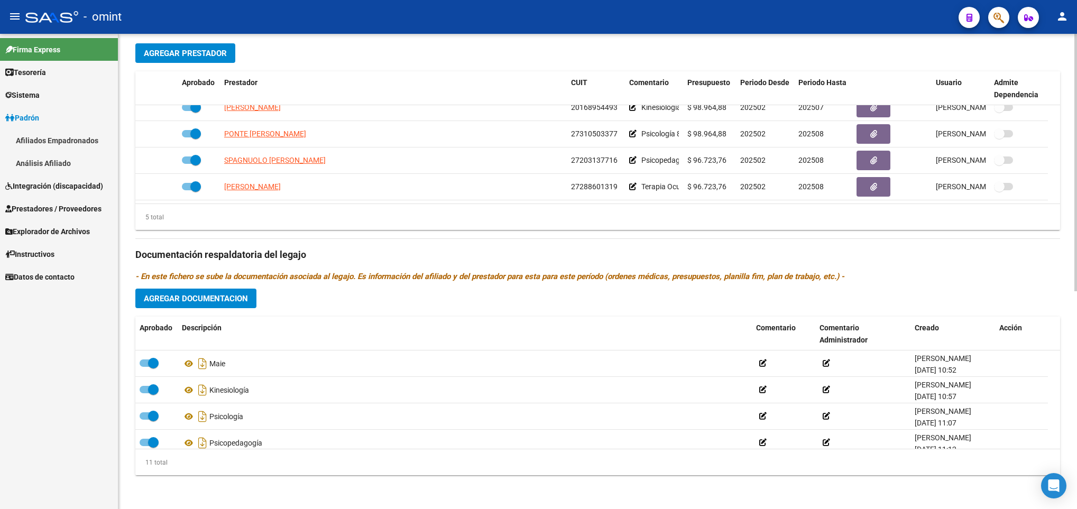
click at [1075, 471] on div at bounding box center [1075, 271] width 3 height 475
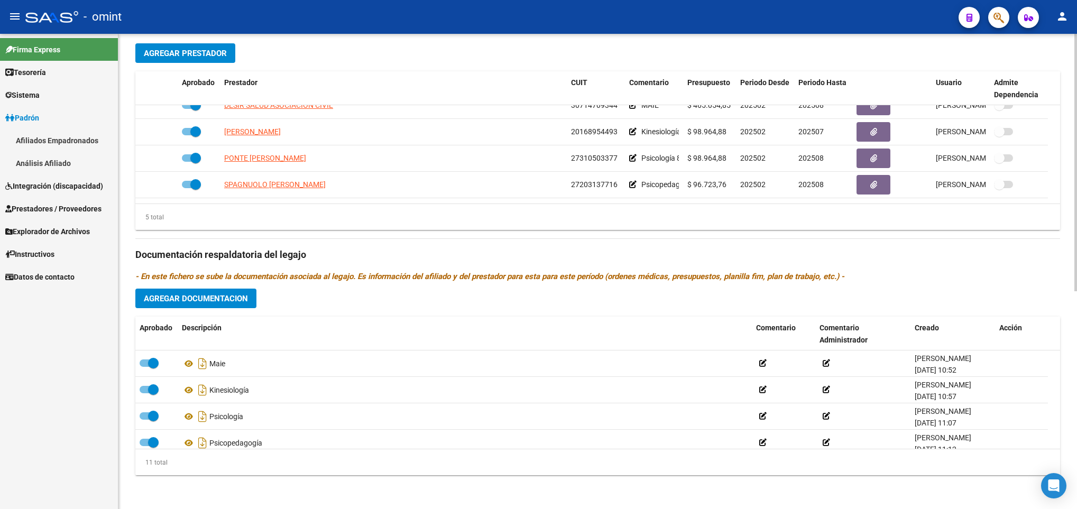
scroll to position [0, 0]
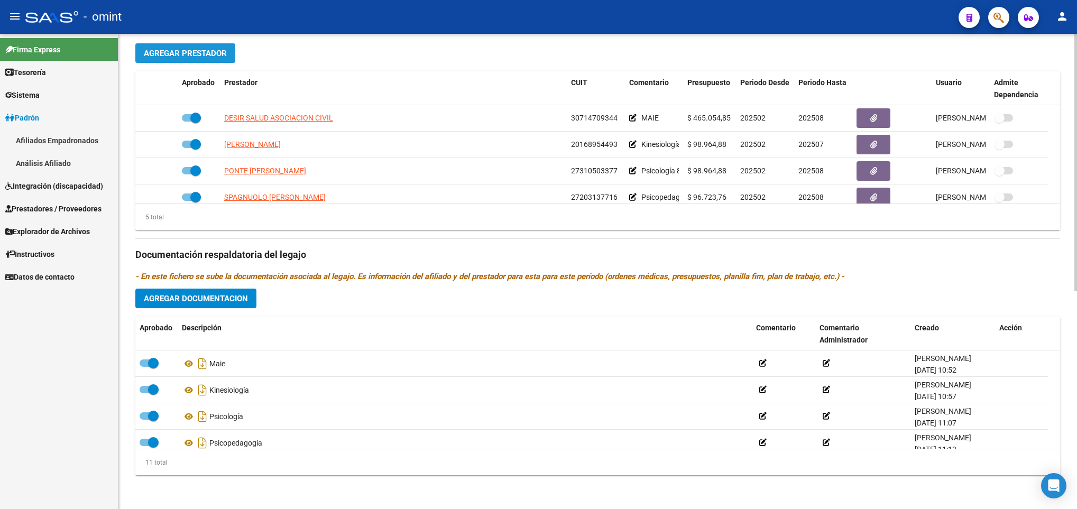
click at [227, 56] on button "Agregar Prestador" at bounding box center [185, 53] width 100 height 20
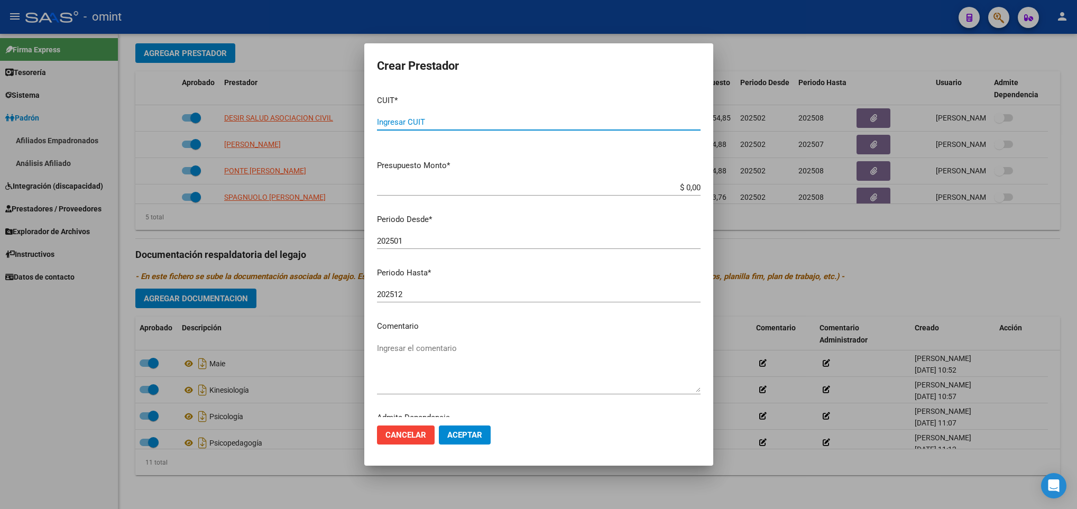
paste input "27-26741326-1"
type input "27-26741326-1"
click at [690, 190] on app-form-text-field "Presupuesto Monto * $ 0,00 Ingresar el monto" at bounding box center [543, 176] width 332 height 33
click at [687, 188] on input "$ 0,00" at bounding box center [538, 188] width 323 height 10
type input "$ 98.964,88"
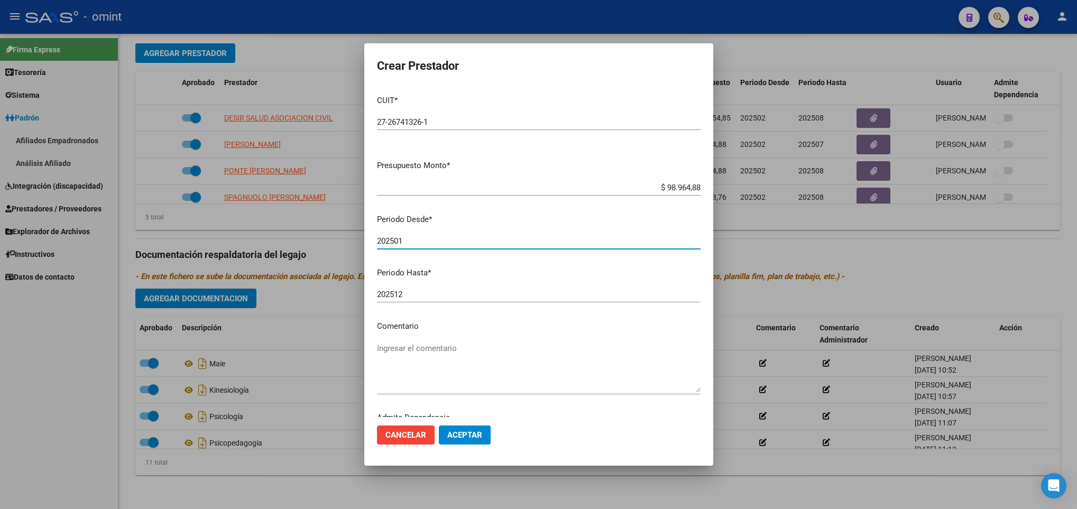
click at [422, 246] on input "202501" at bounding box center [538, 241] width 323 height 10
type input "202508"
click at [420, 293] on input "202512" at bounding box center [538, 295] width 323 height 10
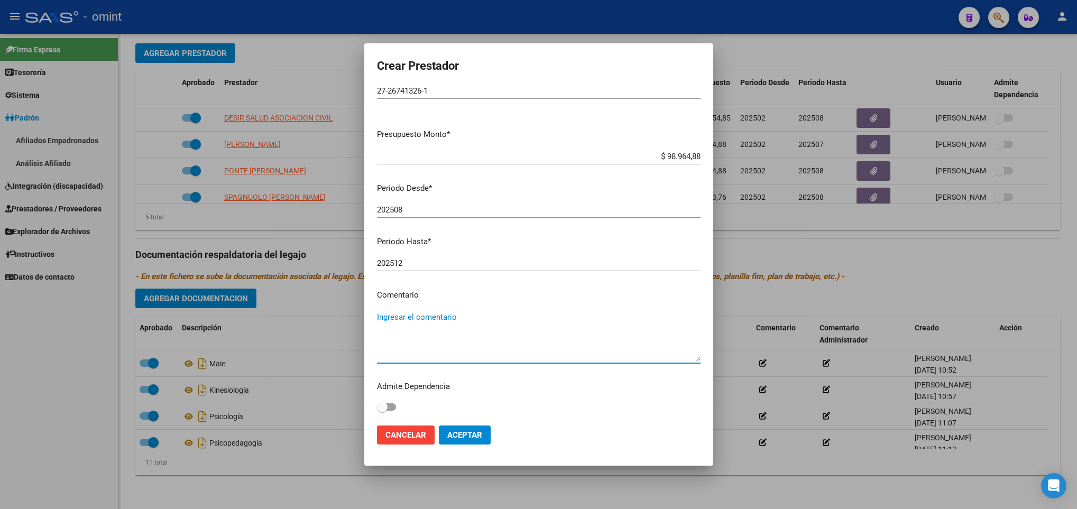
click at [483, 331] on textarea "Ingresar el comentario" at bounding box center [538, 336] width 323 height 50
type textarea "Kinesiologia 8 sesiones x mes"
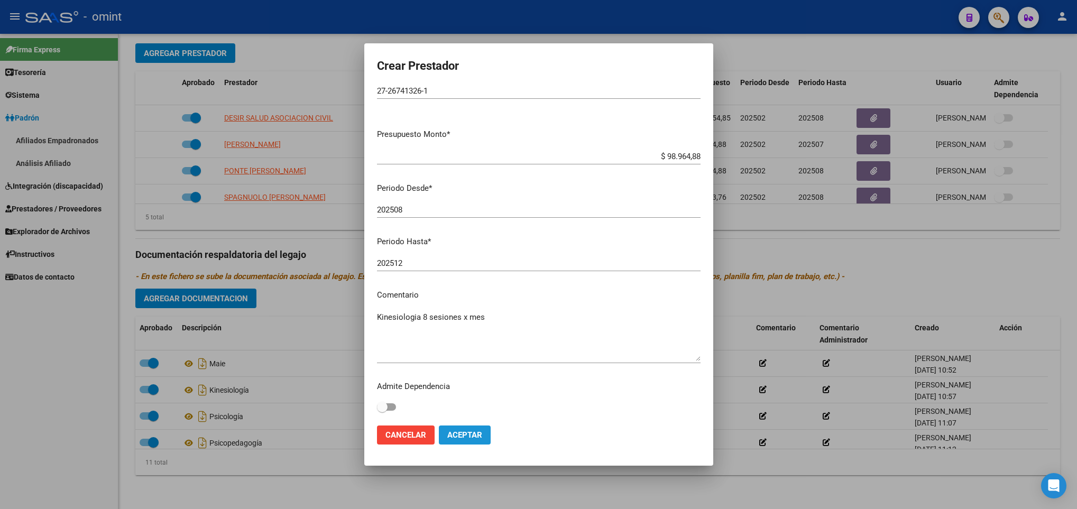
click at [476, 428] on button "Aceptar" at bounding box center [465, 434] width 52 height 19
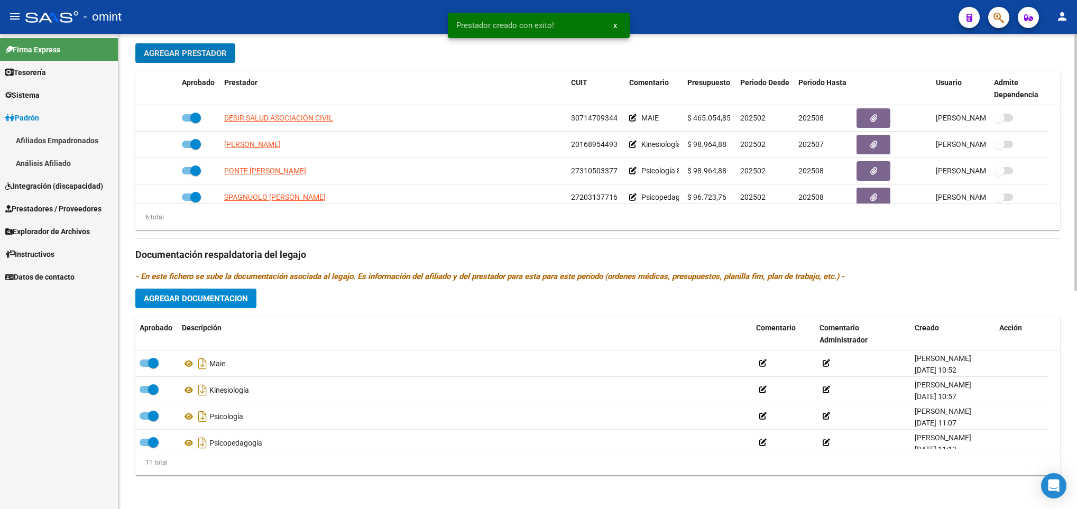
scroll to position [64, 0]
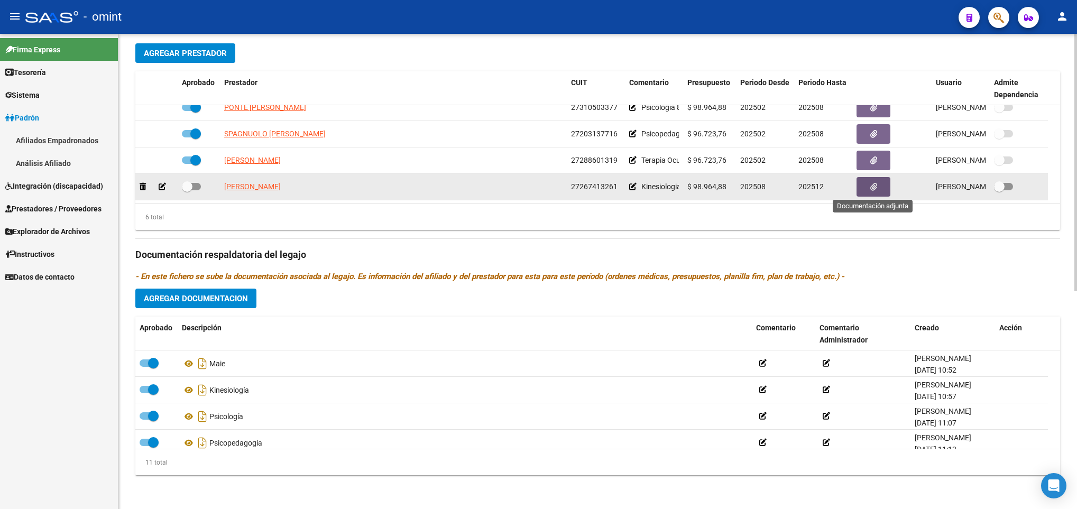
click at [886, 189] on button "button" at bounding box center [873, 187] width 34 height 20
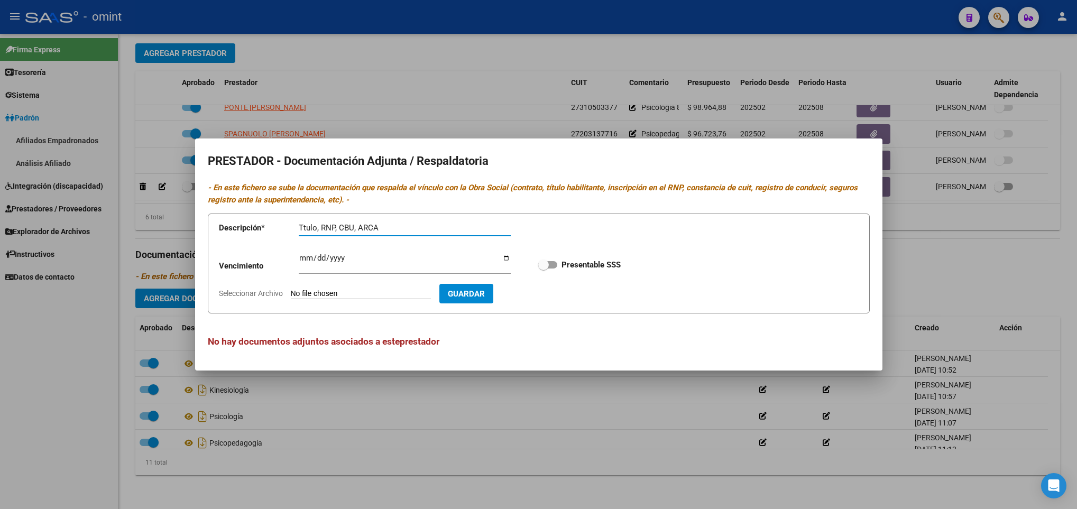
type input "Ttulo, RNP, CBU, ARCA"
click at [307, 261] on input "Ingresar vencimiento" at bounding box center [405, 262] width 212 height 17
type input "2028-04-04"
click at [550, 258] on label "Presentable SSS" at bounding box center [579, 264] width 82 height 13
click at [543, 268] on input "Presentable SSS" at bounding box center [543, 268] width 1 height 1
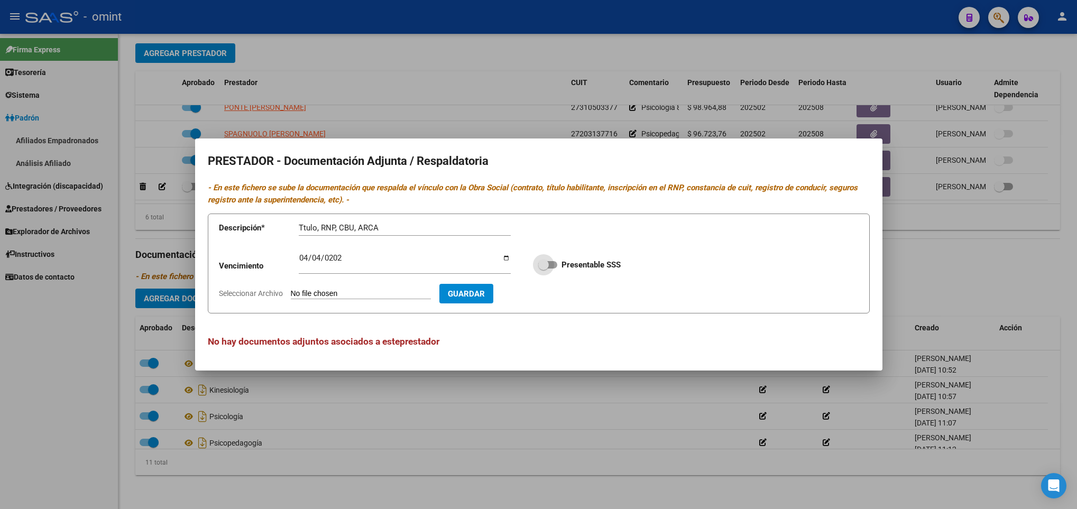
checkbox input "true"
click at [480, 294] on span "Guardar" at bounding box center [466, 294] width 37 height 10
click at [430, 289] on app-file-uploader "Seleccionar Archivo" at bounding box center [329, 294] width 220 height 10
click at [374, 296] on input "Seleccionar Archivo" at bounding box center [361, 294] width 140 height 10
type input "C:\fakepath\1784754201_25071702546_tit-prof-hab-page1.pdf"
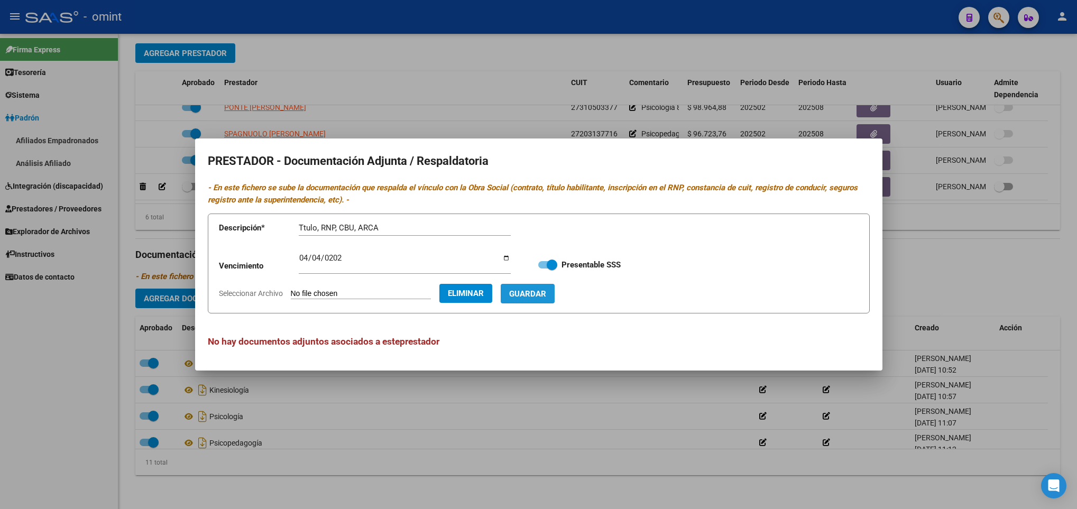
click at [546, 290] on span "Guardar" at bounding box center [527, 294] width 37 height 10
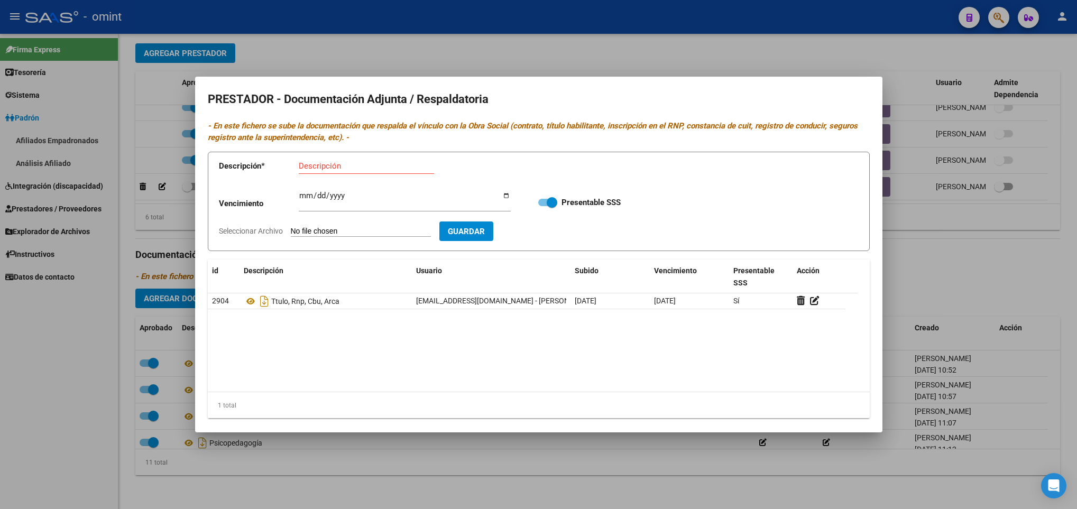
click at [952, 274] on div at bounding box center [538, 254] width 1077 height 509
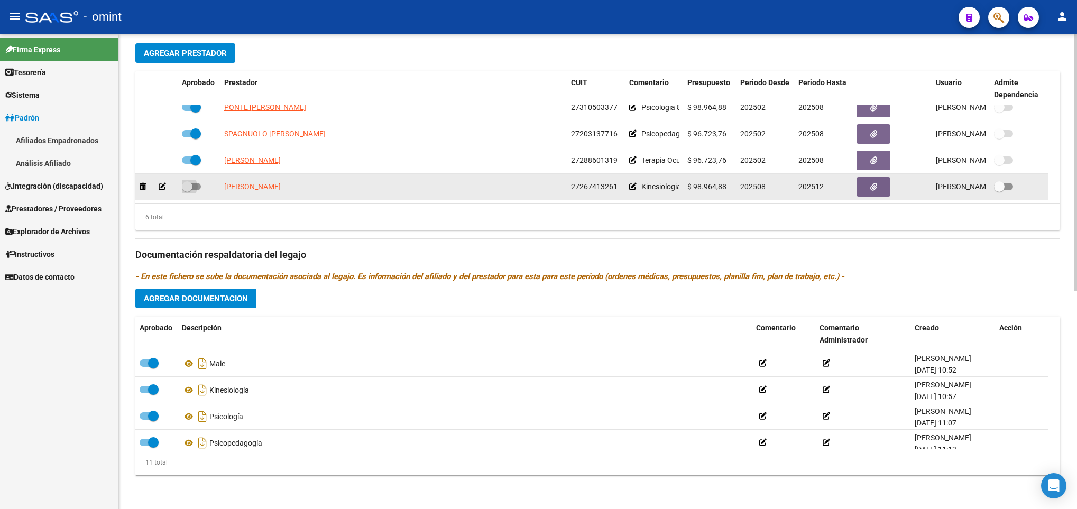
click at [194, 186] on span at bounding box center [191, 186] width 19 height 7
click at [187, 190] on input "checkbox" at bounding box center [187, 190] width 1 height 1
checkbox input "true"
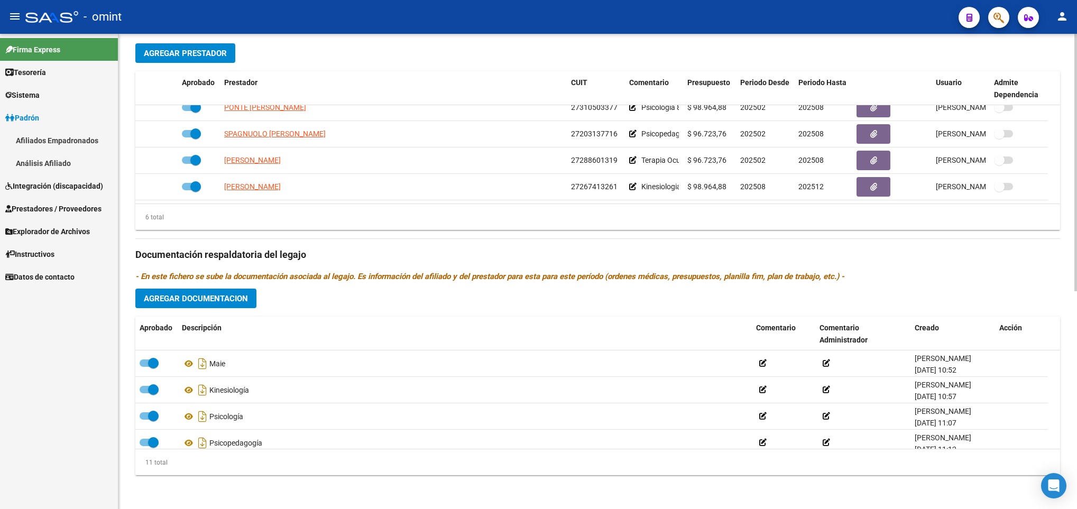
click at [1072, 99] on div "arrow_back Editar 692 save Guardar cambios Legajo de Integración Modelo Formula…" at bounding box center [597, 71] width 958 height 875
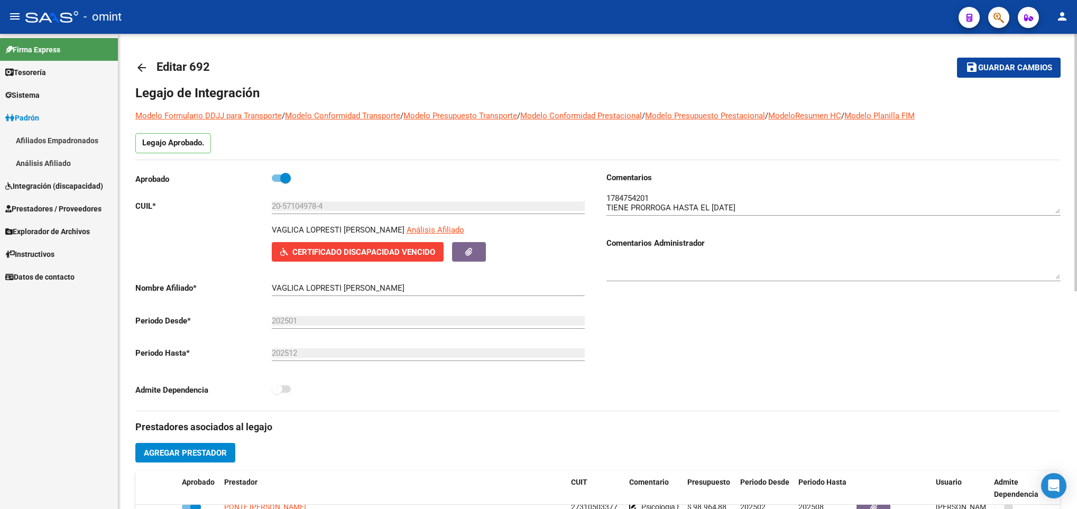
click at [1074, 100] on div at bounding box center [1075, 271] width 3 height 475
click at [1012, 68] on span "Guardar cambios" at bounding box center [1015, 68] width 74 height 10
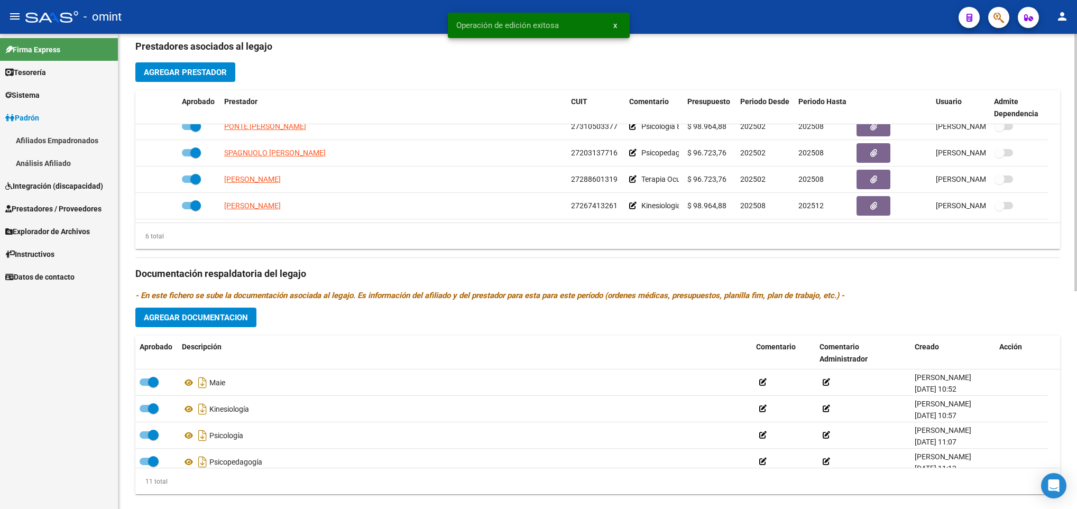
scroll to position [402, 0]
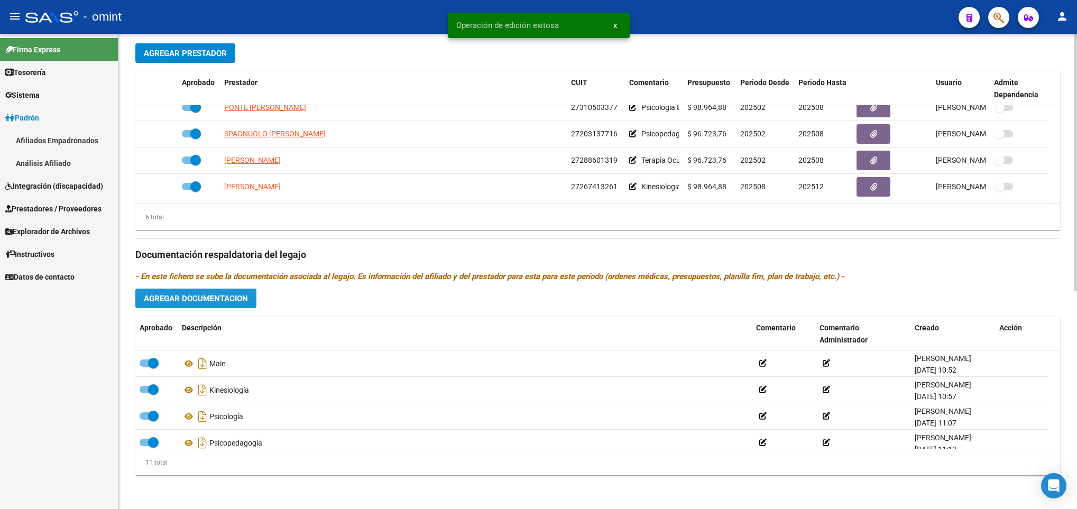
click at [246, 303] on span "Agregar Documentacion" at bounding box center [196, 299] width 104 height 10
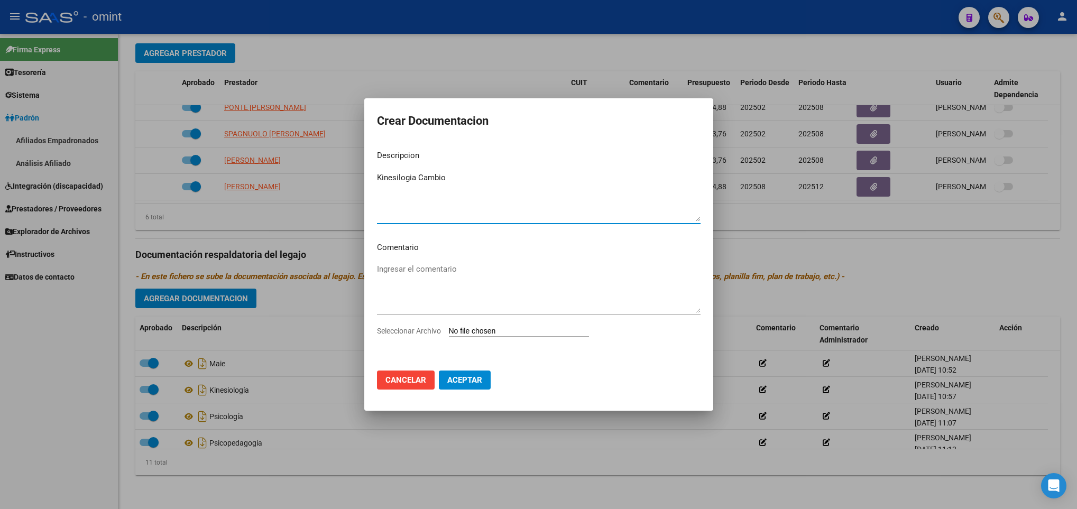
type textarea "Kinesilogia Cambio"
click at [549, 329] on input "Seleccionar Archivo" at bounding box center [519, 332] width 140 height 10
click at [502, 327] on input "Seleccionar Archivo" at bounding box center [519, 332] width 140 height 10
type input "C:\fakepath\1784754201_25071702541_form015.pdf"
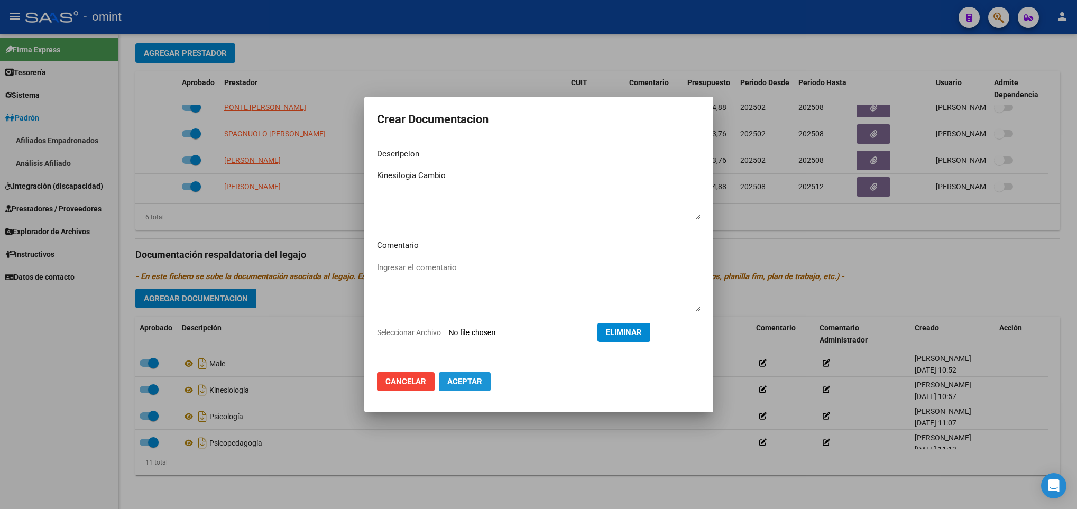
click at [465, 387] on button "Aceptar" at bounding box center [465, 381] width 52 height 19
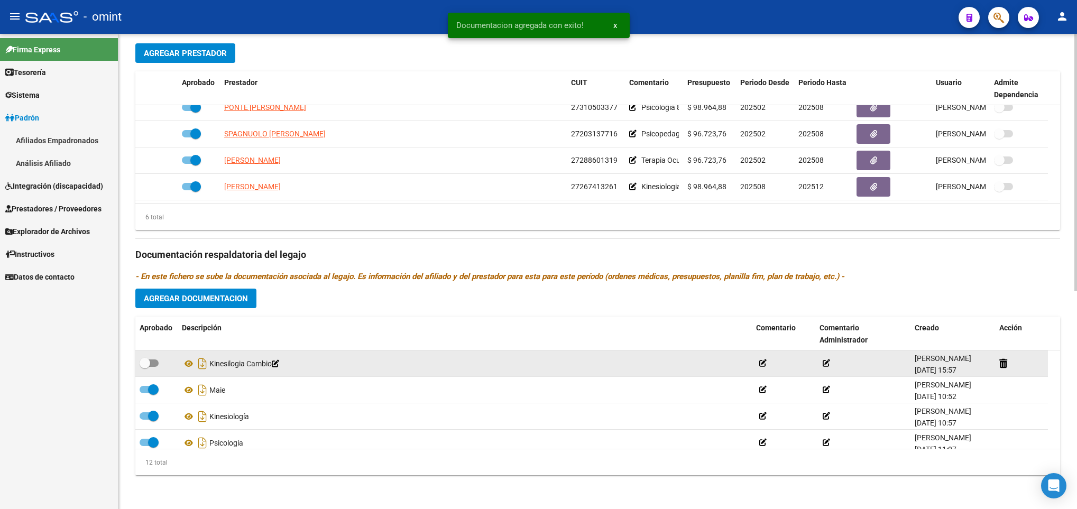
click at [145, 354] on datatable-body-cell at bounding box center [156, 363] width 42 height 26
click at [157, 365] on span at bounding box center [149, 362] width 19 height 7
click at [145, 367] on input "checkbox" at bounding box center [144, 367] width 1 height 1
checkbox input "true"
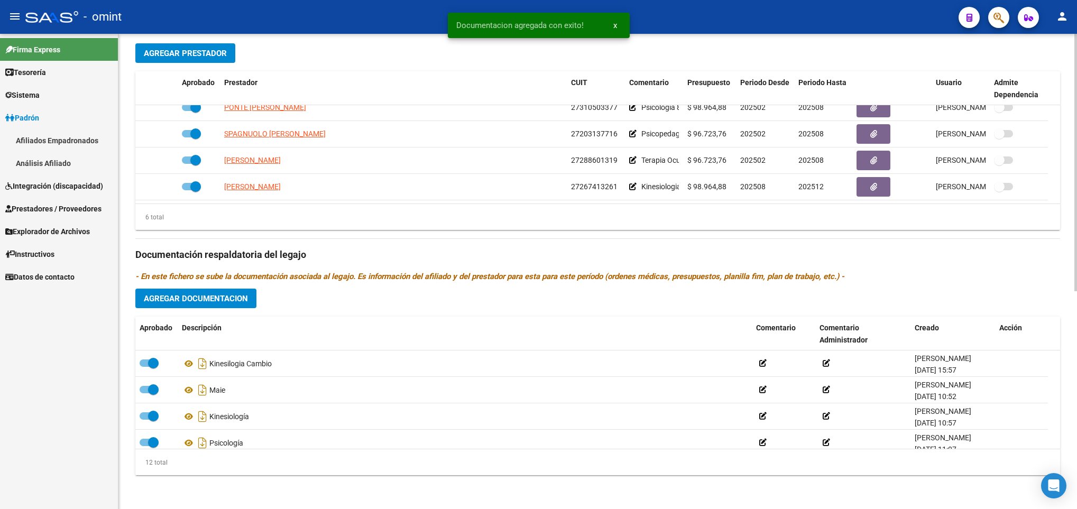
scroll to position [0, 0]
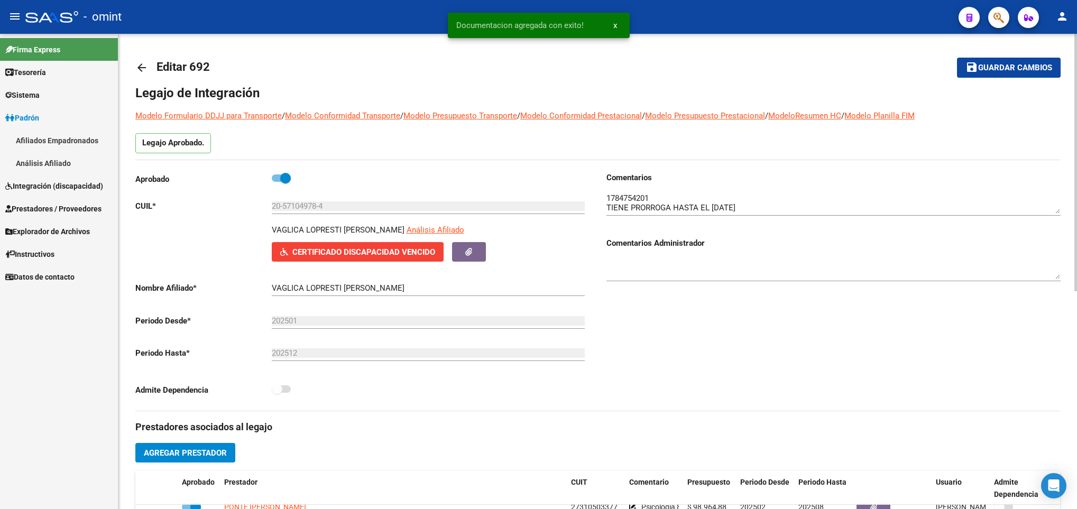
click at [1076, 54] on html "menu - omint person Firma Express Tesorería Extractos Procesados (csv) Extracto…" at bounding box center [538, 254] width 1077 height 509
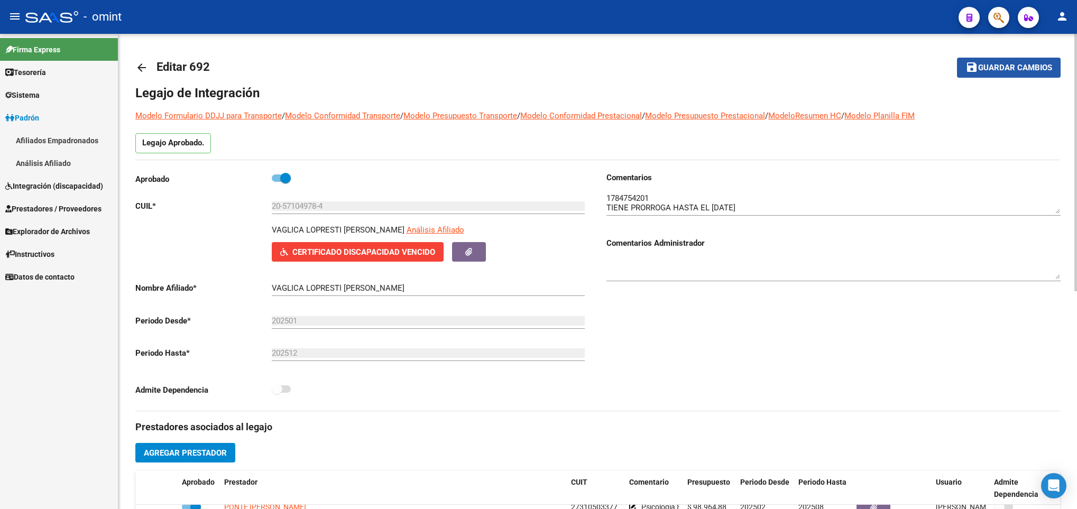
click at [1021, 66] on span "Guardar cambios" at bounding box center [1015, 68] width 74 height 10
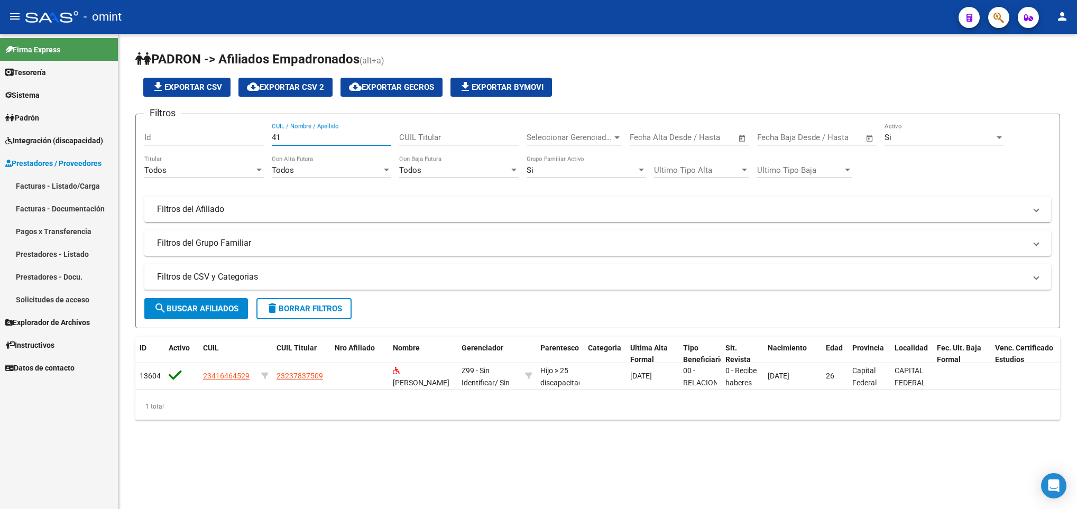
type input "4"
click at [88, 145] on span "Integración (discapacidad)" at bounding box center [54, 141] width 98 height 12
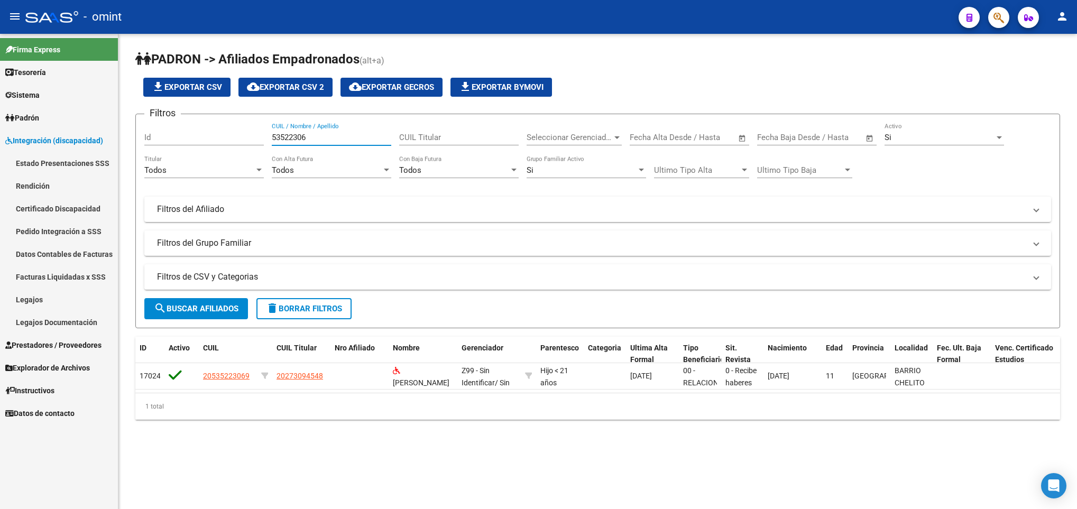
click at [327, 138] on input "53522306" at bounding box center [331, 138] width 119 height 10
type input "5"
paste input "54.762.391"
type input "54762391"
click at [329, 132] on div "54762391 CUIL / Nombre / Apellido" at bounding box center [331, 134] width 119 height 23
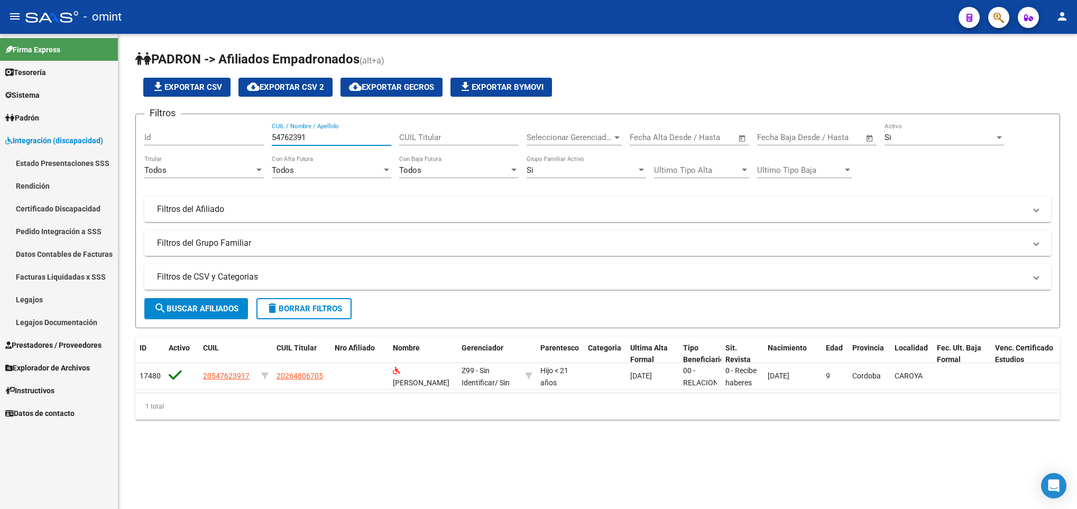
drag, startPoint x: 312, startPoint y: 138, endPoint x: 258, endPoint y: 140, distance: 53.9
click at [258, 140] on div "Filtros Id 54762391 CUIL / Nombre / Apellido CUIL Titular Seleccionar Gerenciad…" at bounding box center [597, 189] width 906 height 133
paste input "54.020.129"
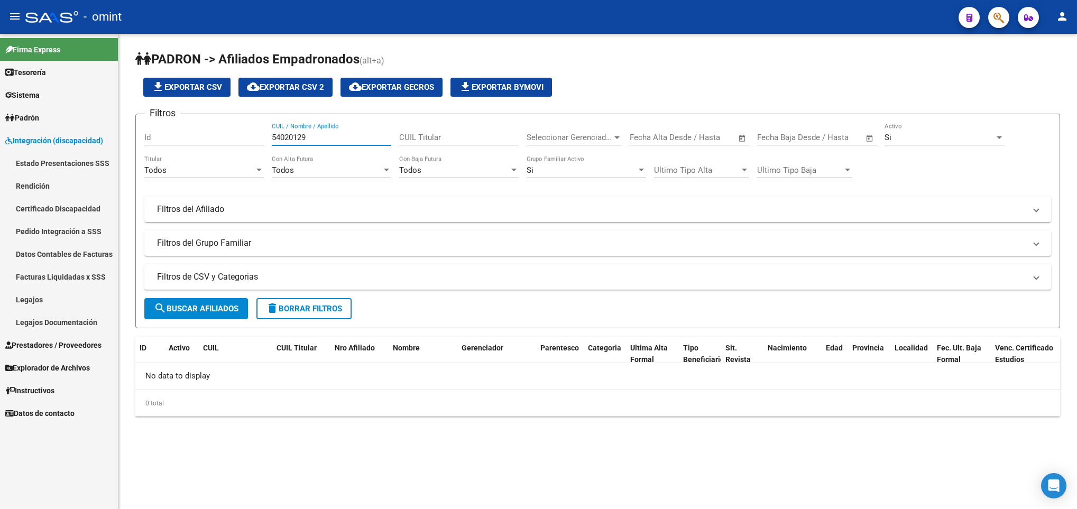
type input "54020129"
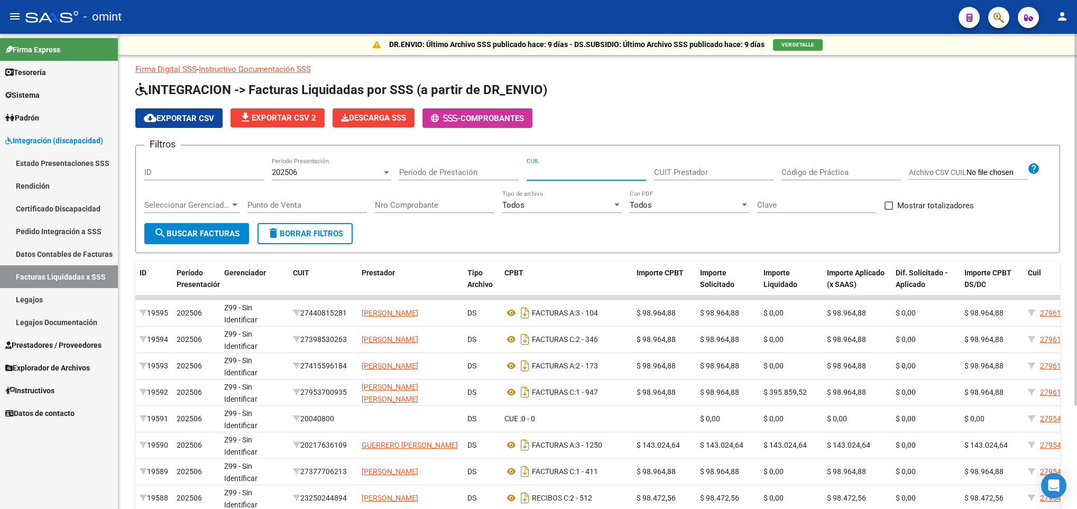
click at [546, 177] on input "CUIL" at bounding box center [585, 173] width 119 height 10
paste input "-53522306"
click at [342, 175] on div "202506" at bounding box center [327, 173] width 110 height 10
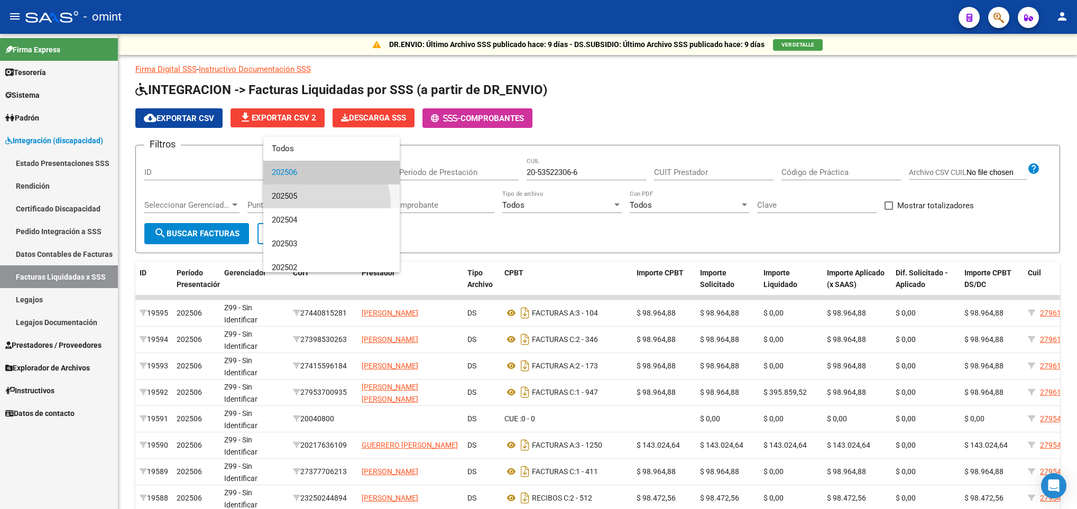
click at [325, 203] on span "202505" at bounding box center [331, 196] width 119 height 24
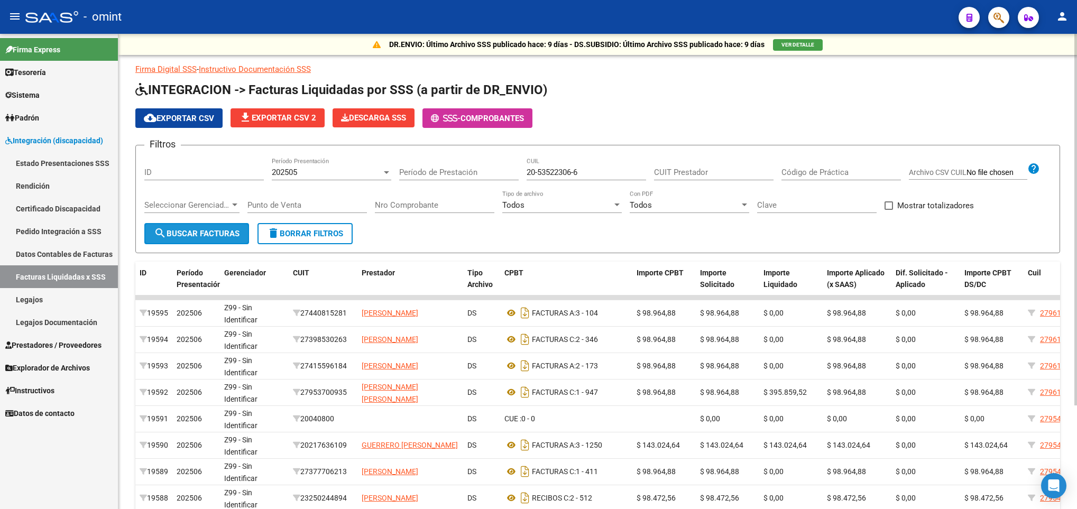
click at [214, 236] on span "search Buscar Facturas" at bounding box center [197, 234] width 86 height 10
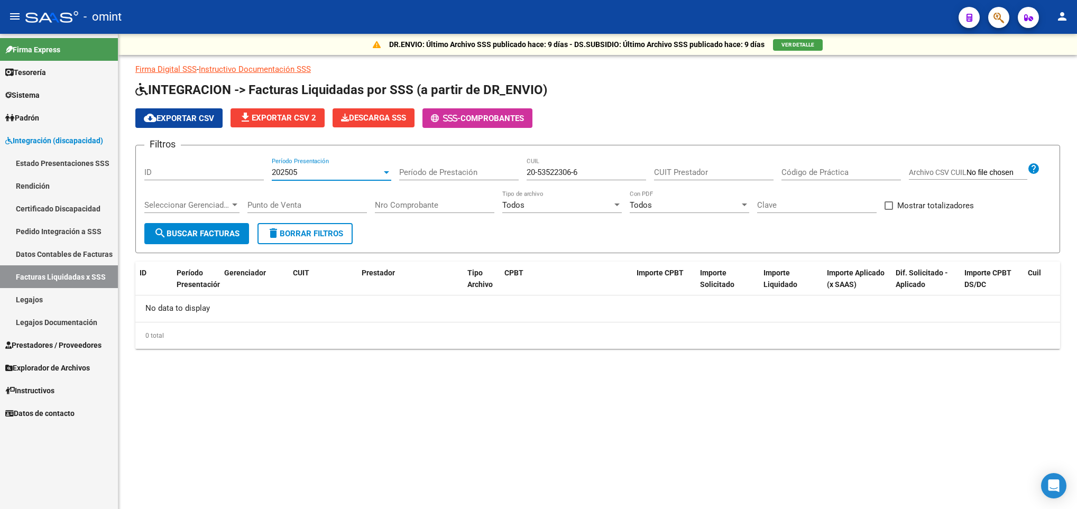
click at [310, 168] on div "202505" at bounding box center [327, 173] width 110 height 10
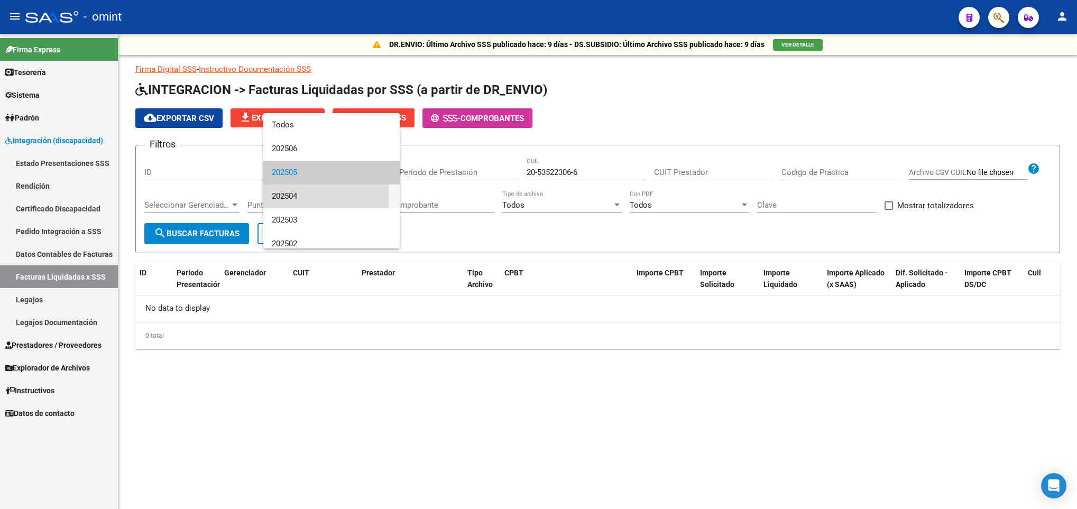
click at [291, 195] on span "202504" at bounding box center [331, 196] width 119 height 24
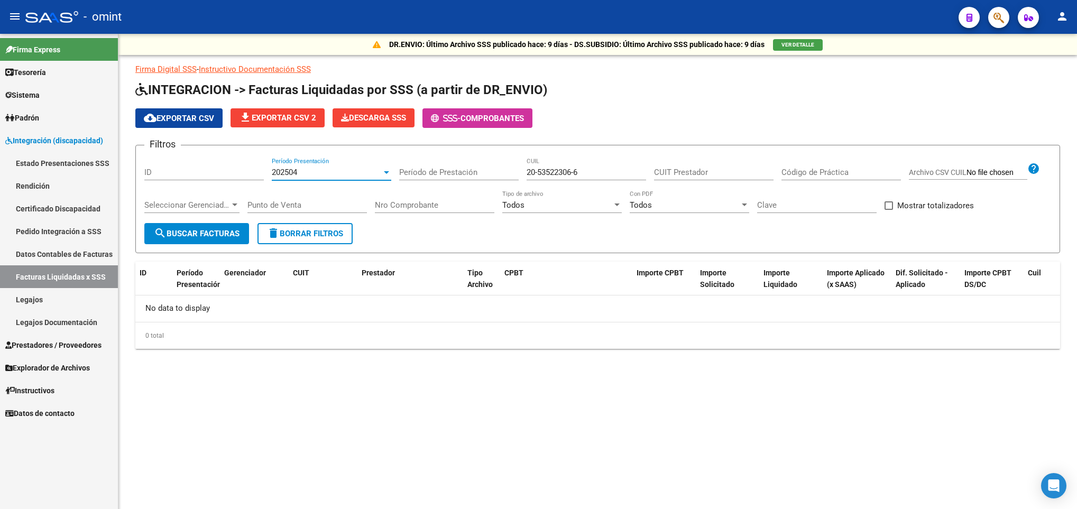
click at [219, 230] on span "search Buscar Facturas" at bounding box center [197, 234] width 86 height 10
click at [320, 168] on div "202504" at bounding box center [327, 173] width 110 height 10
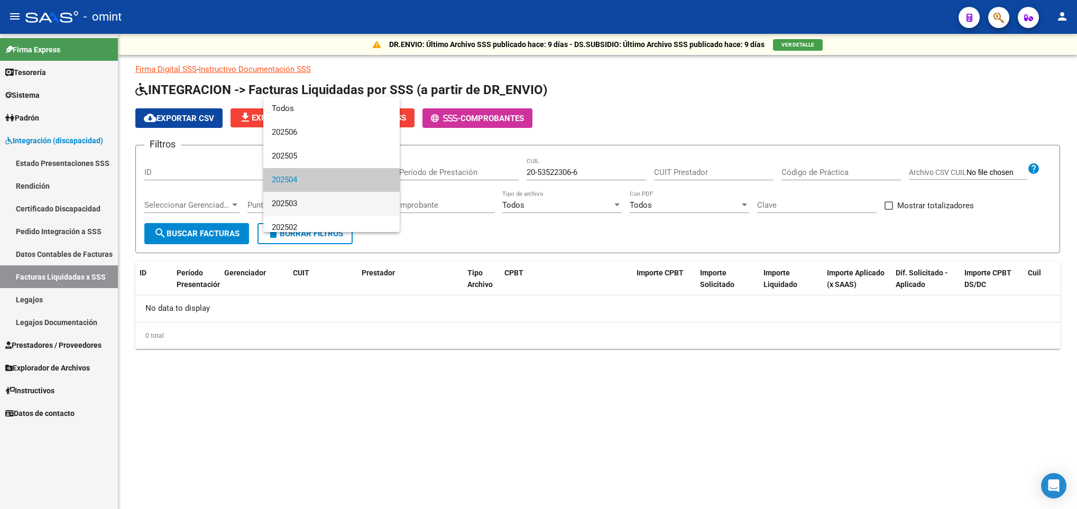
scroll to position [7, 0]
click at [303, 197] on span "202503" at bounding box center [331, 197] width 119 height 24
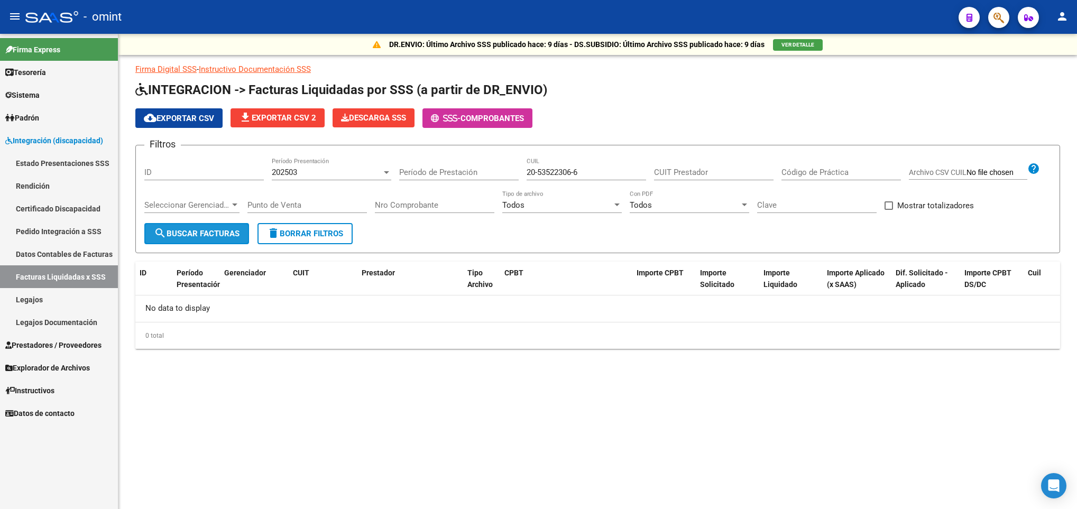
click at [223, 234] on span "search Buscar Facturas" at bounding box center [197, 234] width 86 height 10
click at [303, 173] on div "202503" at bounding box center [327, 173] width 110 height 10
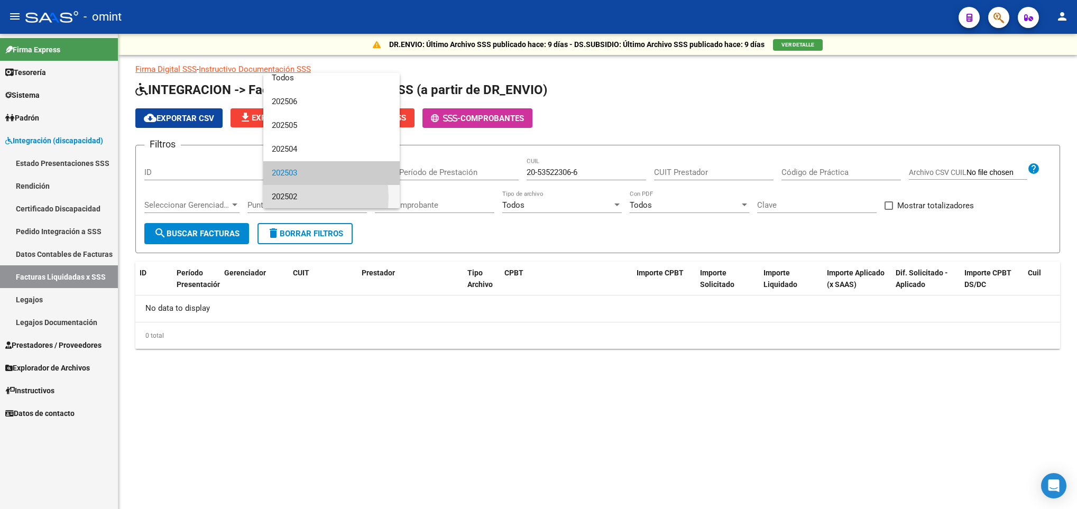
click at [296, 197] on span "202502" at bounding box center [331, 197] width 119 height 24
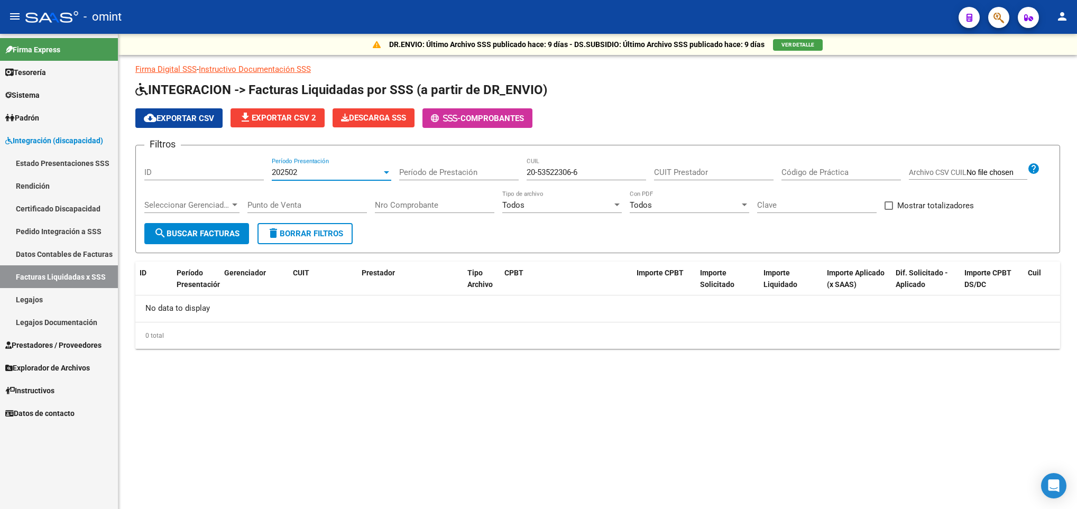
click at [219, 232] on span "search Buscar Facturas" at bounding box center [197, 234] width 86 height 10
click at [590, 173] on input "20-53522306-6" at bounding box center [585, 173] width 119 height 10
paste input "-47429410"
type input "20-47429410-7"
click at [339, 172] on div "202502" at bounding box center [327, 173] width 110 height 10
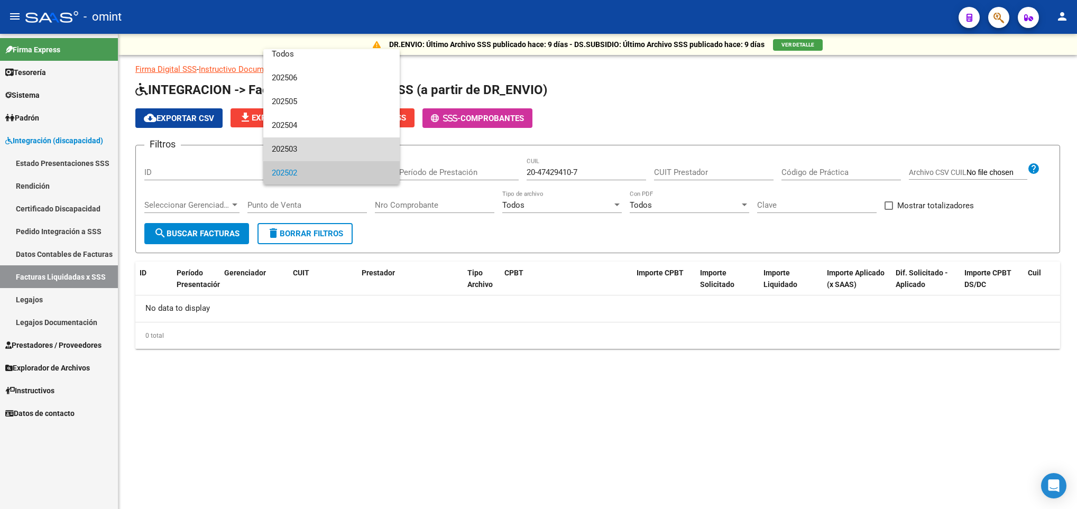
click at [338, 148] on span "202503" at bounding box center [331, 149] width 119 height 24
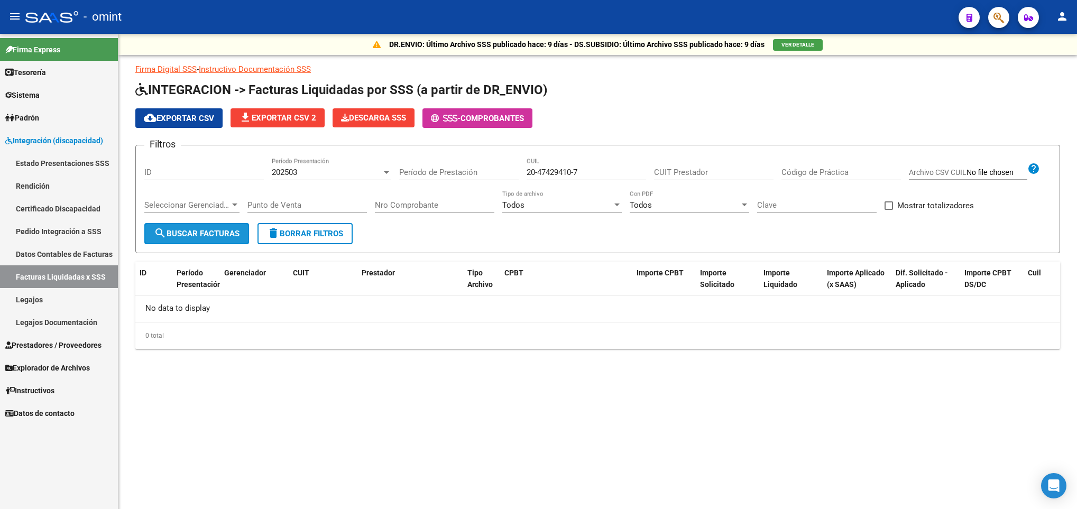
click at [203, 234] on span "search Buscar Facturas" at bounding box center [197, 234] width 86 height 10
click at [349, 168] on div "202503" at bounding box center [327, 173] width 110 height 10
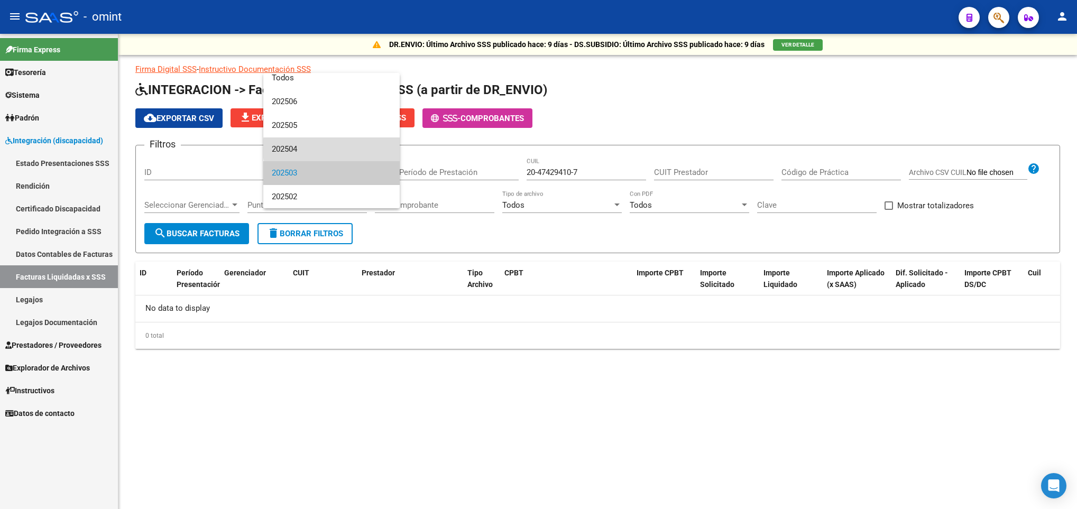
click at [347, 148] on span "202504" at bounding box center [331, 149] width 119 height 24
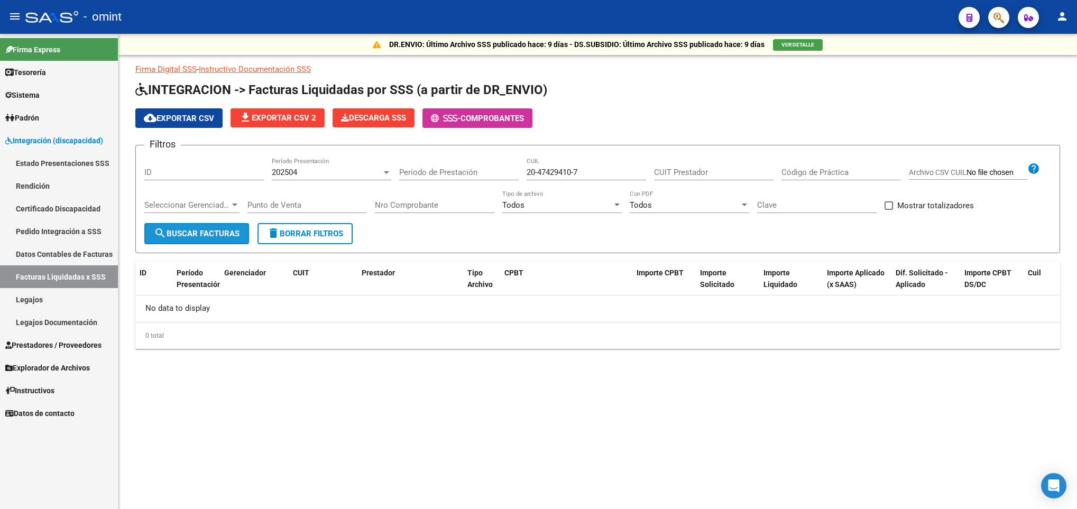
click at [227, 235] on span "search Buscar Facturas" at bounding box center [197, 234] width 86 height 10
click at [327, 173] on div "202504" at bounding box center [327, 173] width 110 height 10
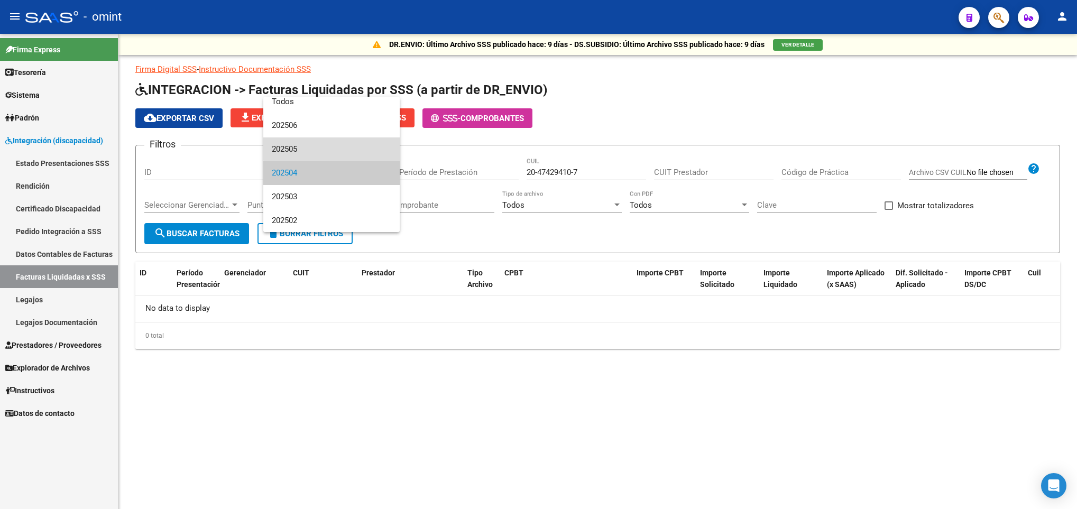
click at [338, 147] on span "202505" at bounding box center [331, 149] width 119 height 24
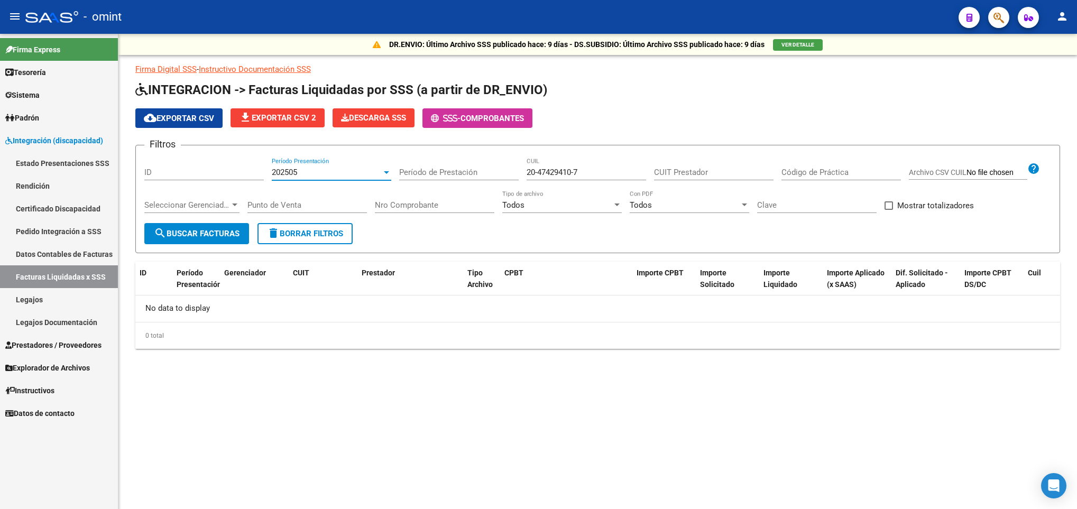
click at [219, 232] on span "search Buscar Facturas" at bounding box center [197, 234] width 86 height 10
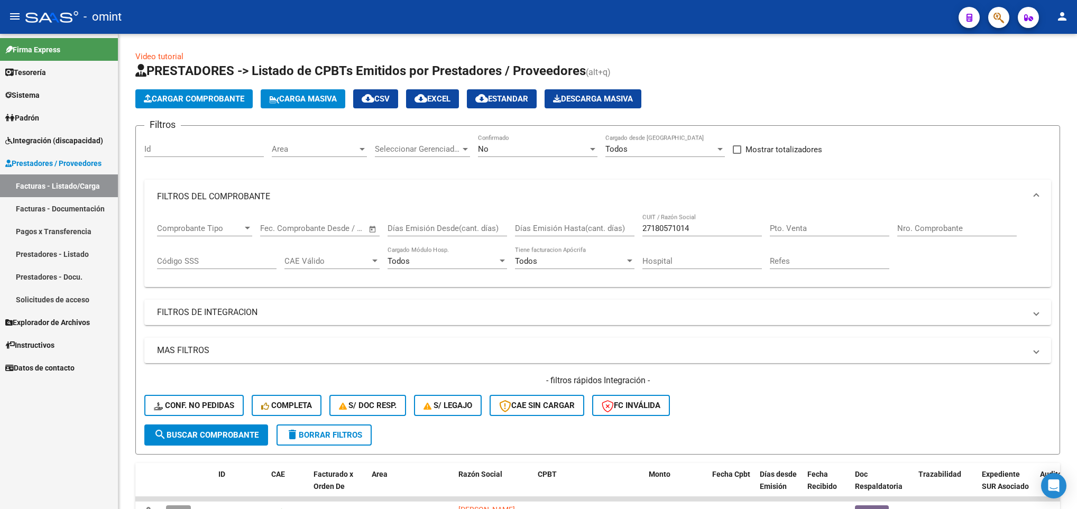
scroll to position [123, 0]
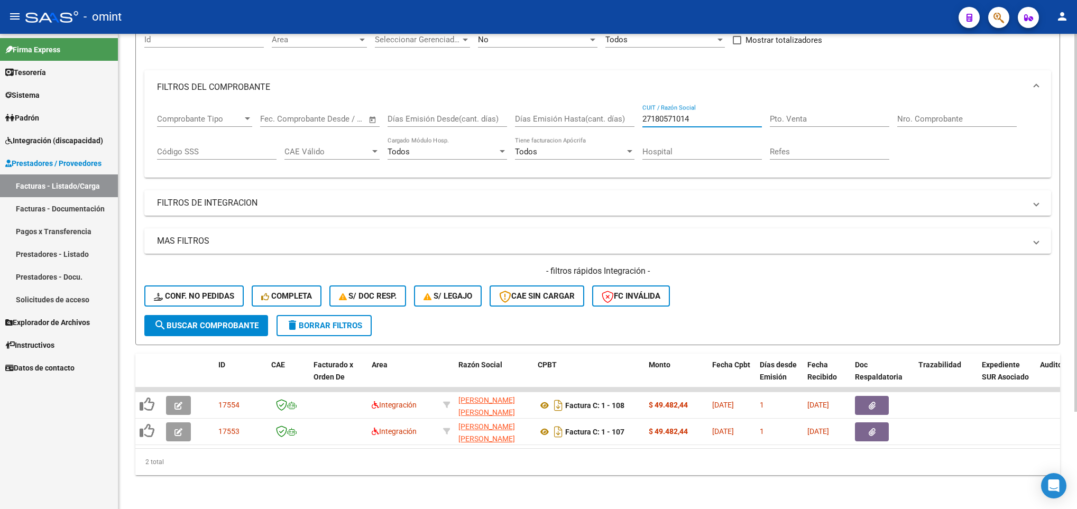
click at [736, 114] on input "27180571014" at bounding box center [701, 119] width 119 height 10
type input "2"
paste input "30-64950033-5"
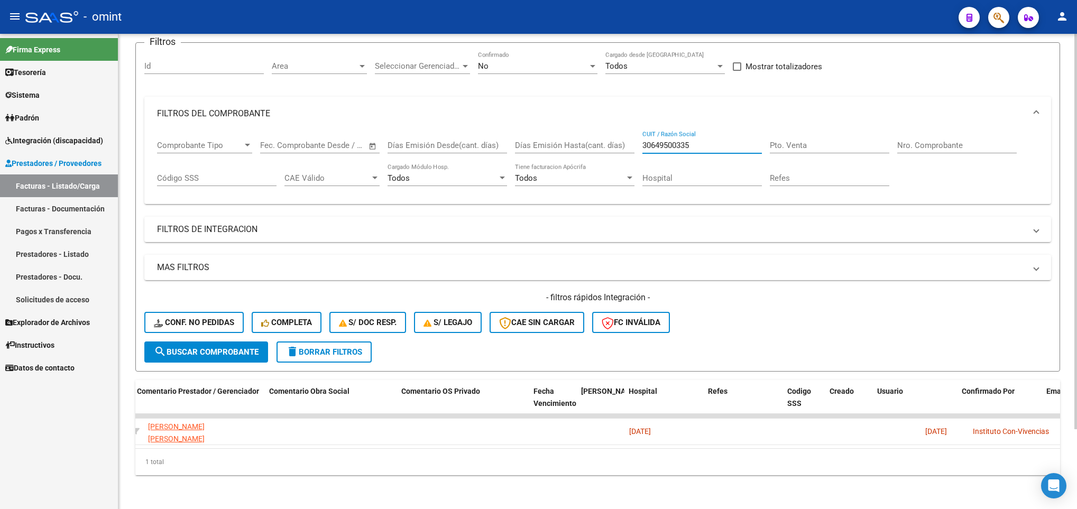
scroll to position [0, 1800]
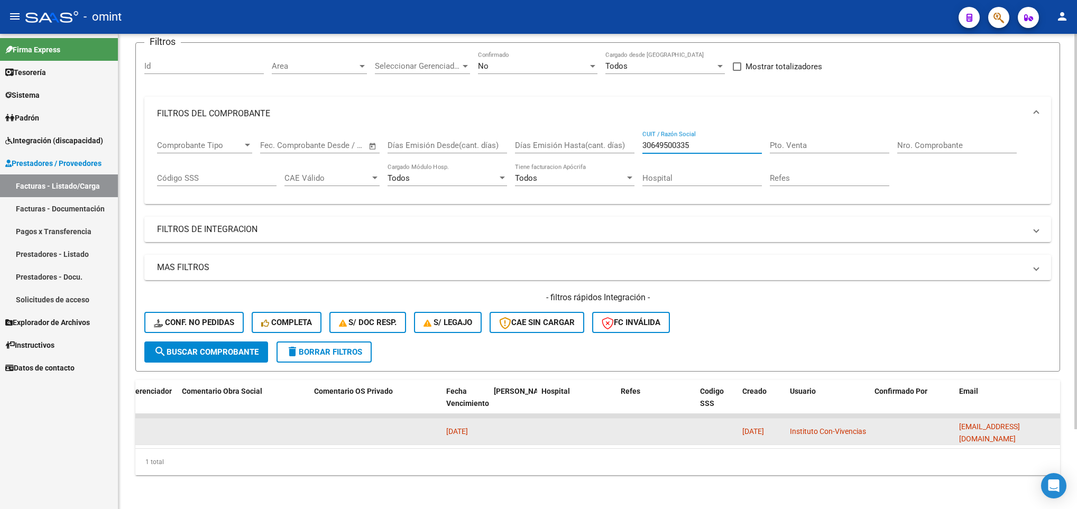
type input "30649500335"
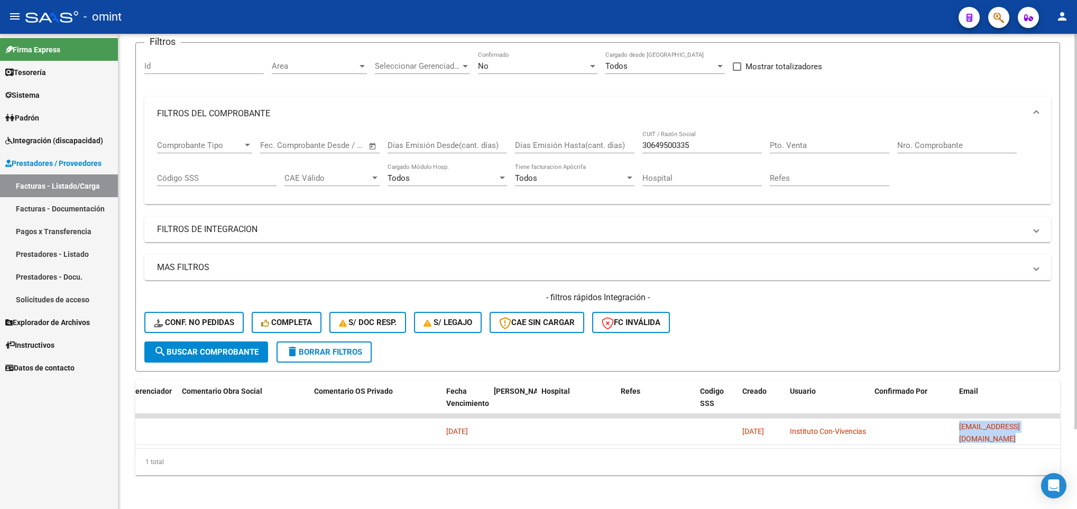
drag, startPoint x: 955, startPoint y: 418, endPoint x: 1061, endPoint y: 424, distance: 105.9
click at [1061, 424] on div "Video tutorial PRESTADORES -> Listado de CPBTs Emitidos por Prestadores / Prove…" at bounding box center [597, 230] width 958 height 558
copy span "fsosa@hogarconvivencias.com.ar"
click at [162, 449] on div "1 total" at bounding box center [597, 462] width 924 height 26
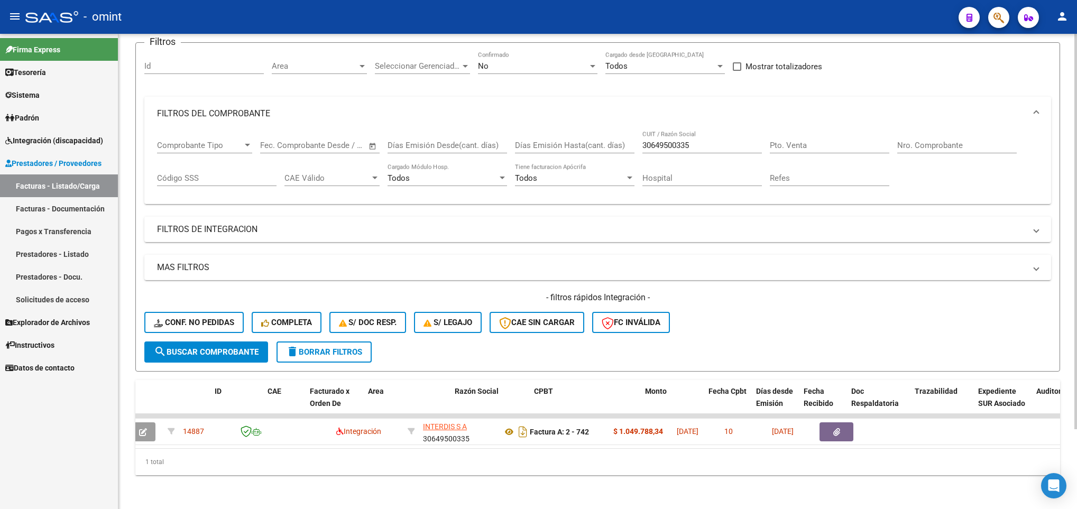
scroll to position [0, 0]
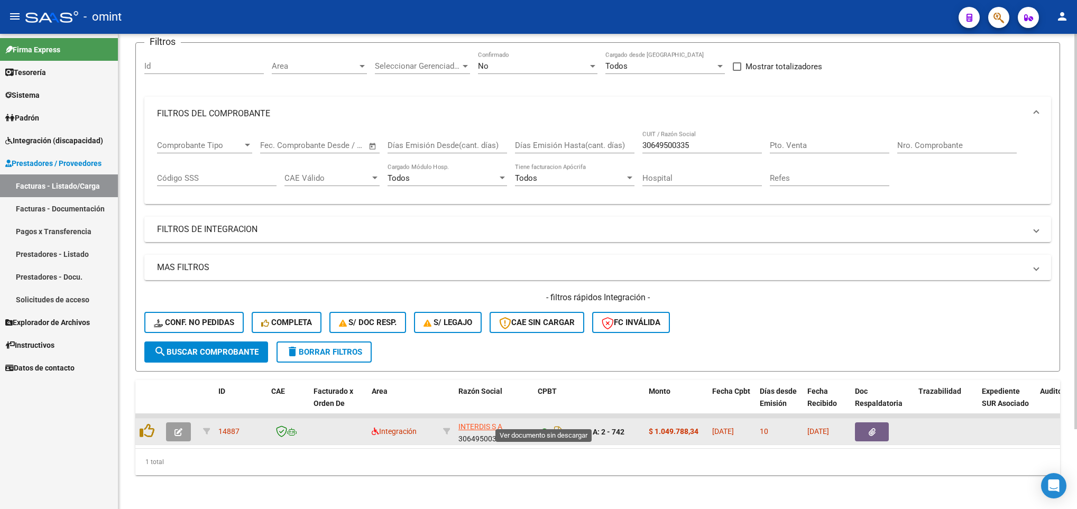
click at [541, 425] on icon at bounding box center [545, 431] width 14 height 13
